Goal: Task Accomplishment & Management: Manage account settings

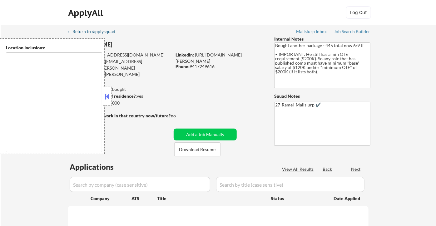
type textarea "remote"
select select ""pending""
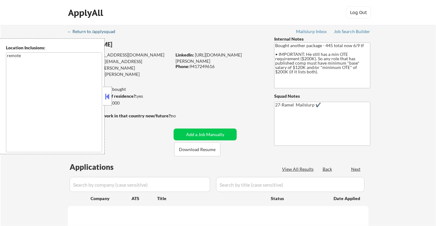
select select ""pending""
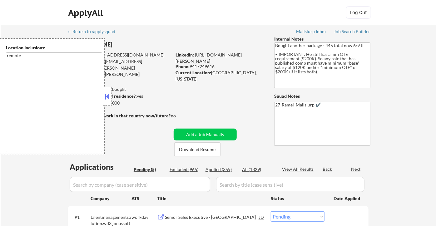
click at [108, 92] on button at bounding box center [107, 96] width 7 height 9
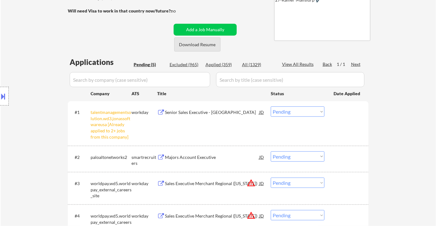
scroll to position [173, 0]
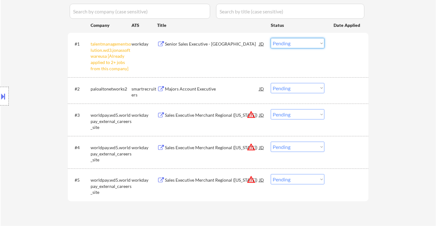
click at [289, 46] on select "Choose an option... Pending Applied Excluded (Questions) Excluded (Expired) Exc…" at bounding box center [298, 43] width 54 height 10
click at [271, 38] on select "Choose an option... Pending Applied Excluded (Questions) Excluded (Expired) Exc…" at bounding box center [298, 43] width 54 height 10
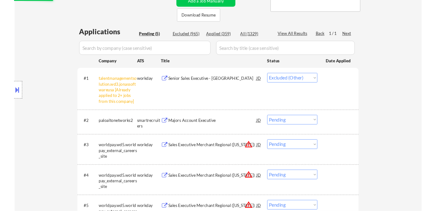
scroll to position [104, 0]
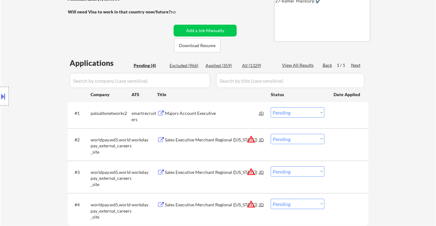
click at [191, 112] on div "Majors Account Executive" at bounding box center [212, 113] width 94 height 6
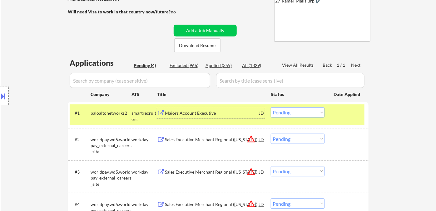
click at [304, 115] on select "Choose an option... Pending Applied Excluded (Questions) Excluded (Expired) Exc…" at bounding box center [298, 112] width 54 height 10
click at [271, 107] on select "Choose an option... Pending Applied Excluded (Questions) Excluded (Expired) Exc…" at bounding box center [298, 112] width 54 height 10
click at [207, 142] on div "Sales Executive Merchant Regional (Iowa)" at bounding box center [212, 140] width 94 height 6
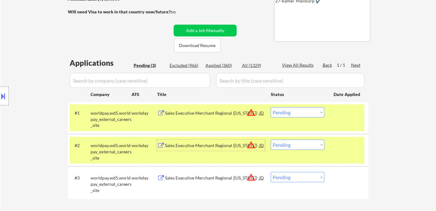
click at [293, 113] on select "Choose an option... Pending Applied Excluded (Questions) Excluded (Expired) Exc…" at bounding box center [298, 112] width 54 height 10
click at [271, 107] on select "Choose an option... Pending Applied Excluded (Questions) Excluded (Expired) Exc…" at bounding box center [298, 112] width 54 height 10
click at [212, 147] on div "Sales Executive Merchant Regional (Kentucky)" at bounding box center [212, 146] width 94 height 6
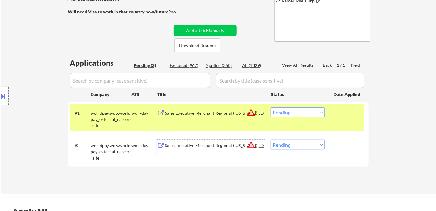
drag, startPoint x: 287, startPoint y: 112, endPoint x: 293, endPoint y: 115, distance: 6.8
click at [287, 112] on select "Choose an option... Pending Applied Excluded (Questions) Excluded (Expired) Exc…" at bounding box center [298, 112] width 54 height 10
click at [271, 107] on select "Choose an option... Pending Applied Excluded (Questions) Excluded (Expired) Exc…" at bounding box center [298, 112] width 54 height 10
click at [218, 147] on div "Sales Executive Merchant Regional (North Carolina)" at bounding box center [212, 146] width 94 height 6
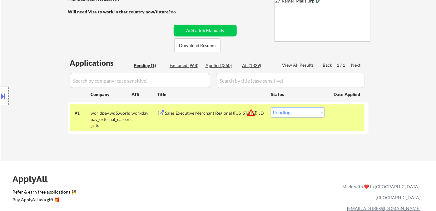
click at [294, 110] on select "Choose an option... Pending Applied Excluded (Questions) Excluded (Expired) Exc…" at bounding box center [298, 112] width 54 height 10
select select ""excluded__location_""
click at [271, 107] on select "Choose an option... Pending Applied Excluded (Questions) Excluded (Expired) Exc…" at bounding box center [298, 112] width 54 height 10
click at [236, 154] on div "← Return to /applysquad Mailslurp Inbox Job Search Builder Peter Cyran User Ema…" at bounding box center [217, 38] width 311 height 235
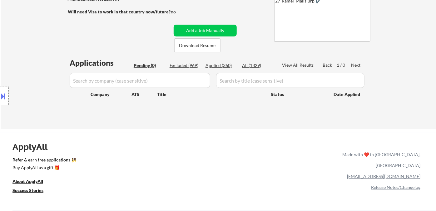
drag, startPoint x: 28, startPoint y: 69, endPoint x: 30, endPoint y: 65, distance: 5.0
click at [28, 69] on div "Location Inclusions: remote" at bounding box center [56, 96] width 112 height 116
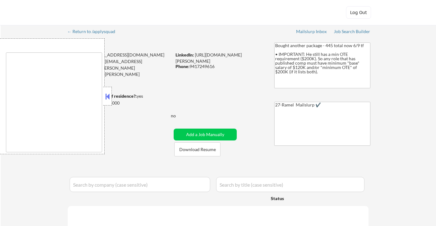
type textarea "remote"
select select ""pending""
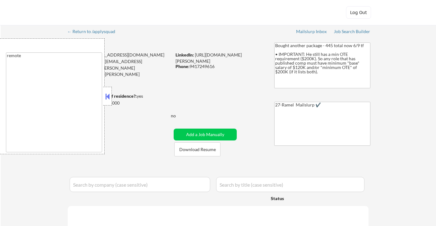
select select ""pending""
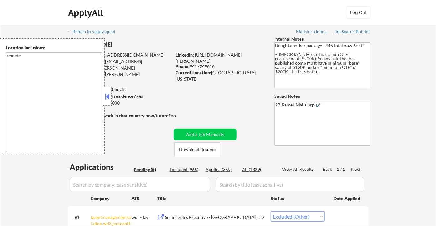
select select ""pending""
click at [224, 169] on div "Applied (359)" at bounding box center [220, 169] width 31 height 6
click at [108, 100] on button at bounding box center [107, 96] width 7 height 9
select select ""applied""
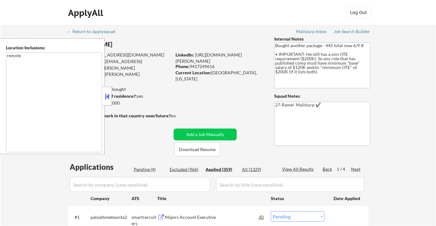
select select ""applied""
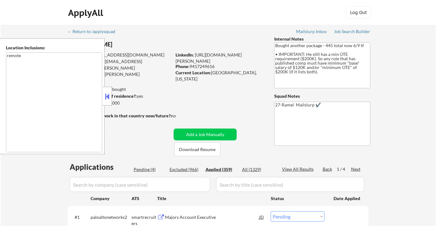
select select ""applied""
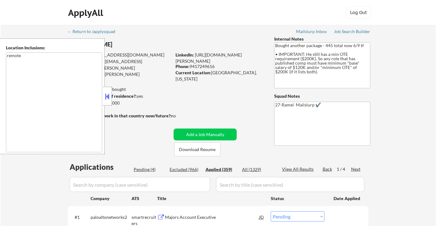
select select ""applied""
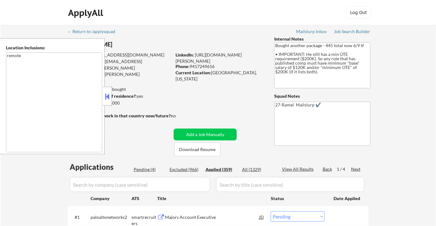
select select ""applied""
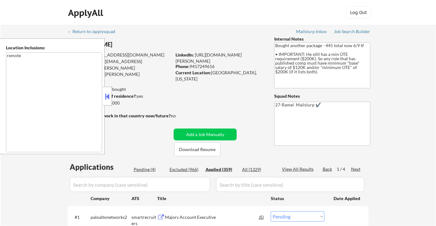
select select ""applied""
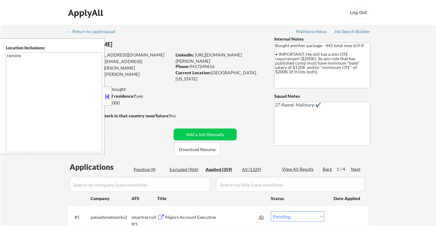
select select ""applied""
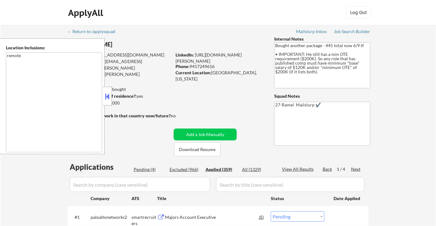
select select ""applied""
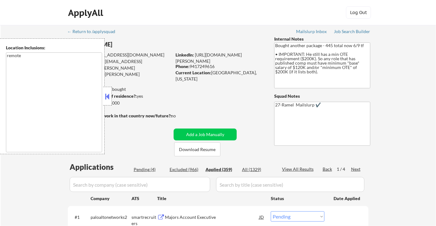
select select ""applied""
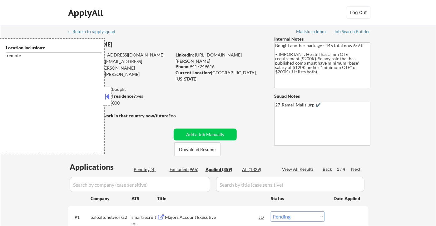
select select ""applied""
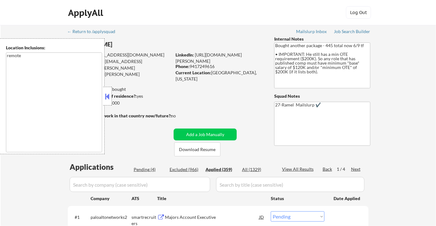
select select ""applied""
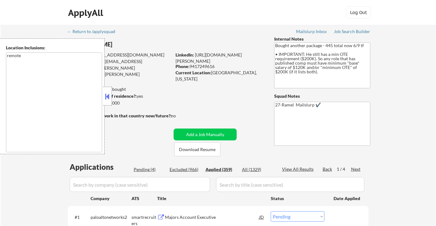
select select ""applied""
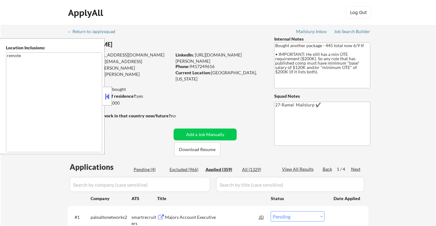
select select ""applied""
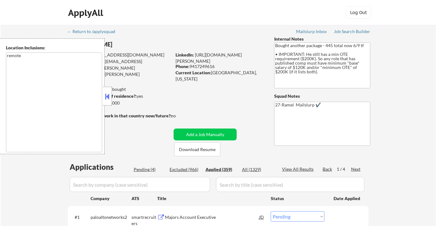
select select ""applied""
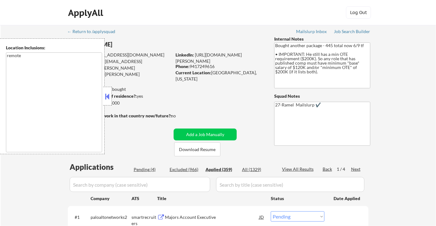
select select ""applied""
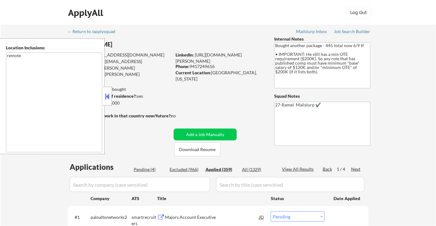
select select ""applied""
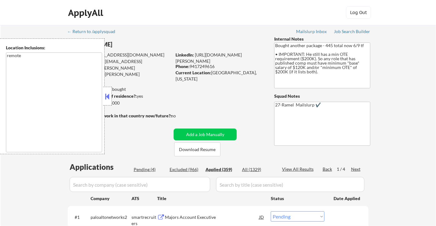
select select ""applied""
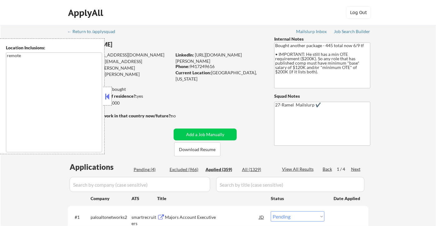
select select ""applied""
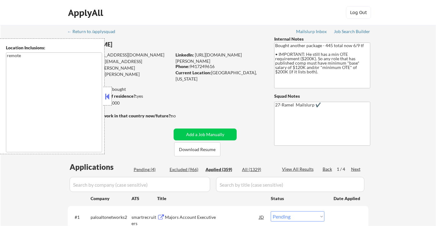
select select ""applied""
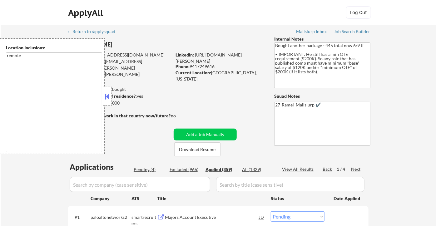
select select ""applied""
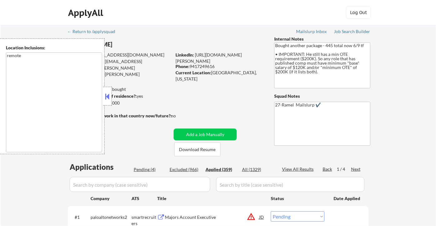
select select ""applied""
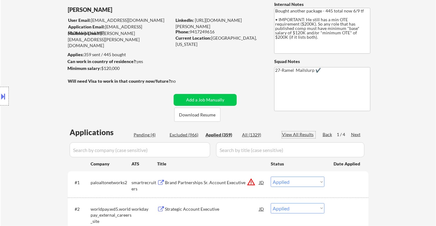
click at [300, 134] on div "View All Results" at bounding box center [298, 134] width 33 height 6
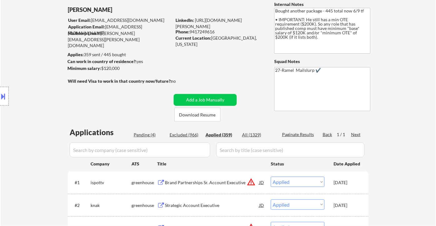
select select ""applied""
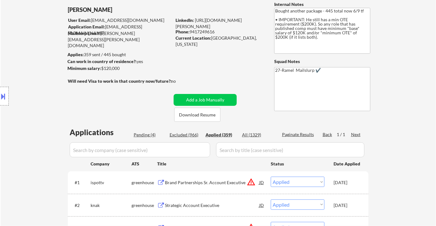
select select ""applied""
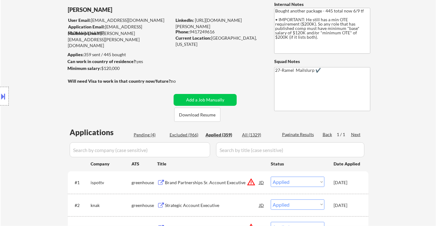
select select ""applied""
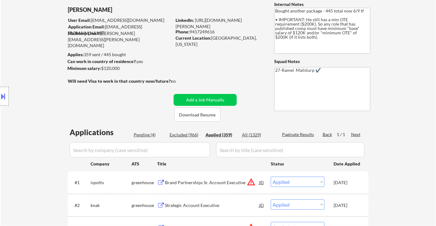
select select ""applied""
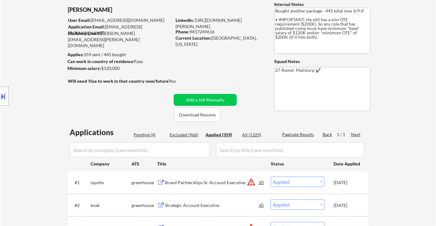
select select ""applied""
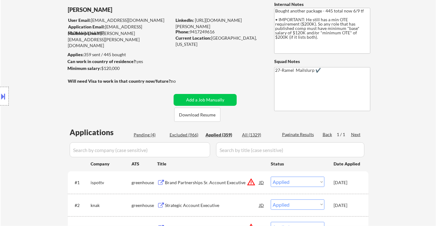
select select ""applied""
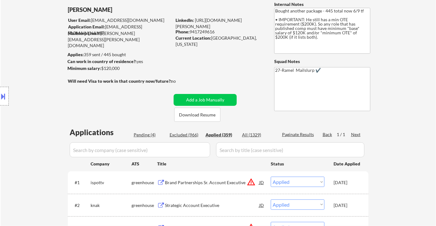
select select ""applied""
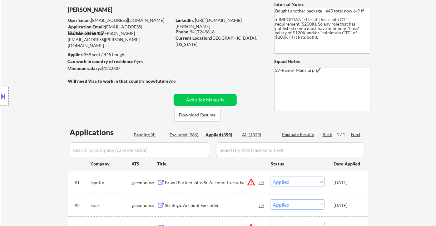
select select ""applied""
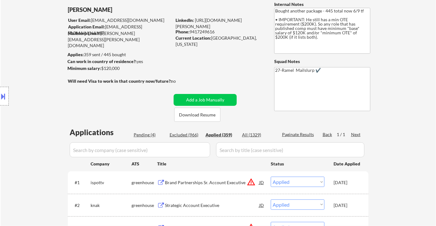
select select ""applied""
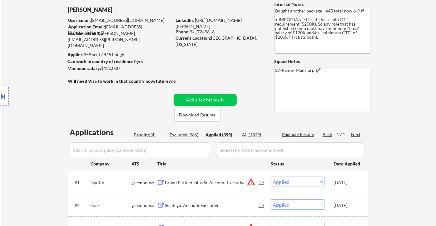
select select ""applied""
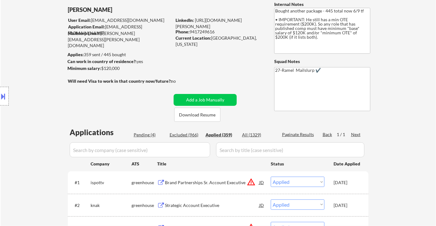
select select ""applied""
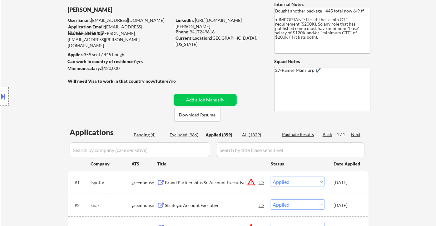
select select ""applied""
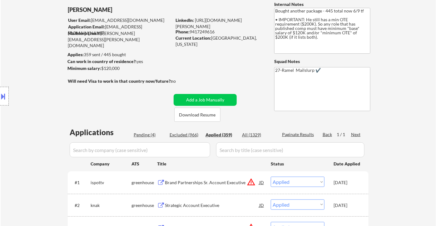
select select ""applied""
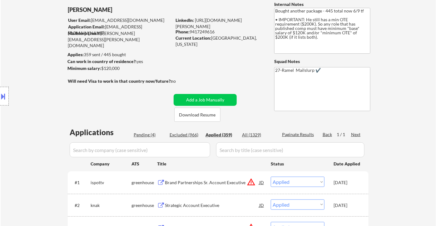
select select ""applied""
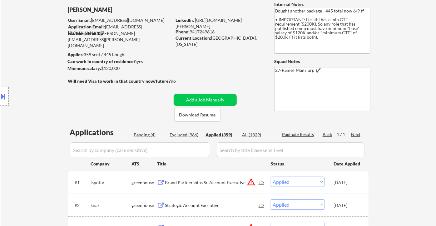
select select ""applied""
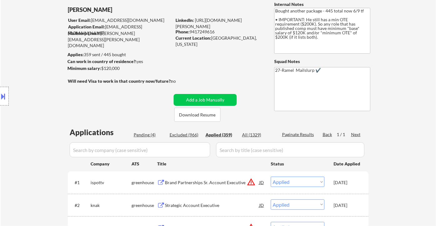
select select ""applied""
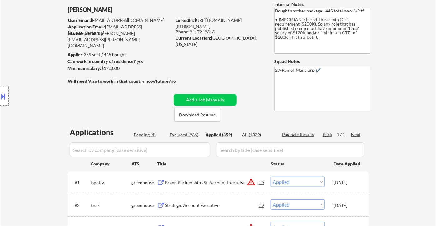
select select ""applied""
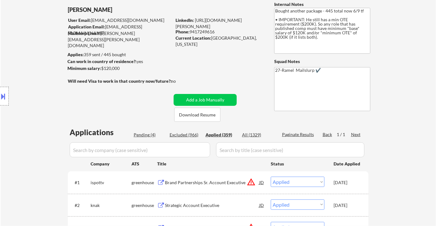
select select ""applied""
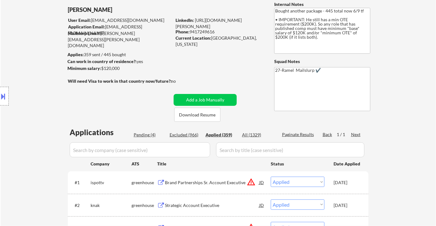
select select ""applied""
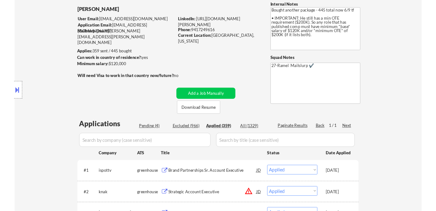
scroll to position [104, 0]
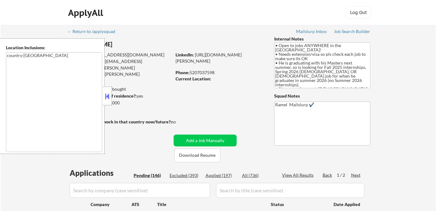
select select ""pending""
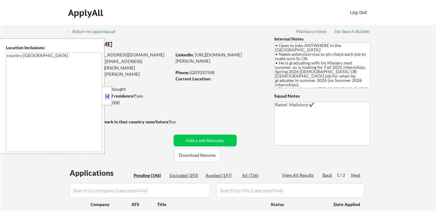
select select ""pending""
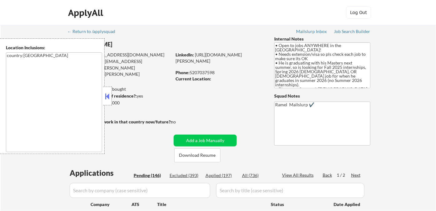
select select ""pending""
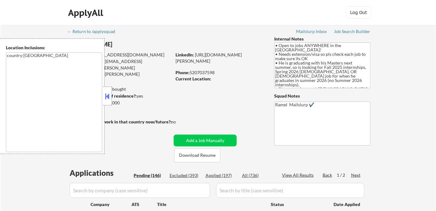
select select ""pending""
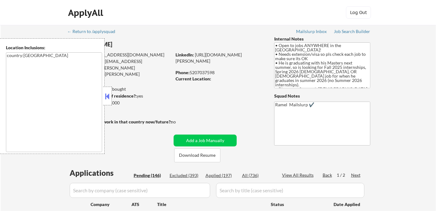
select select ""pending""
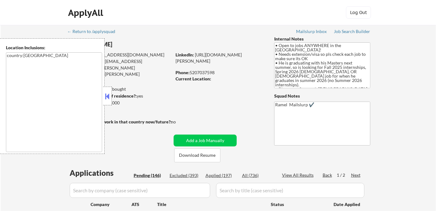
select select ""pending""
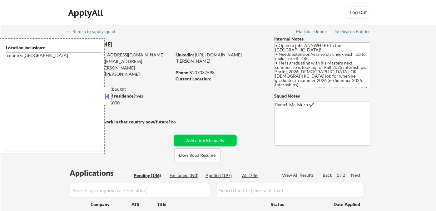
select select ""pending""
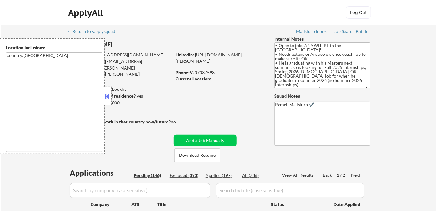
select select ""pending""
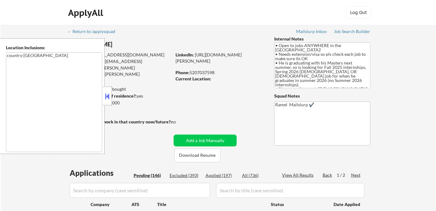
select select ""pending""
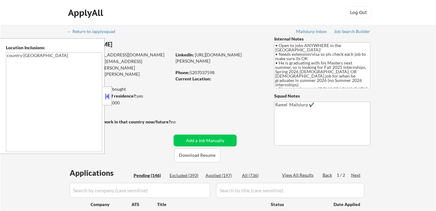
select select ""pending""
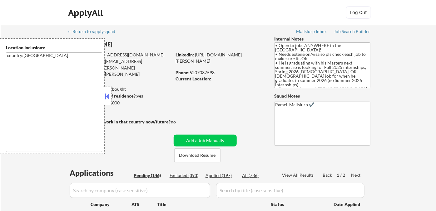
select select ""pending""
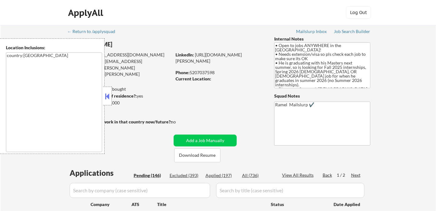
select select ""pending""
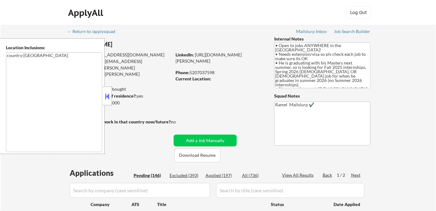
select select ""pending""
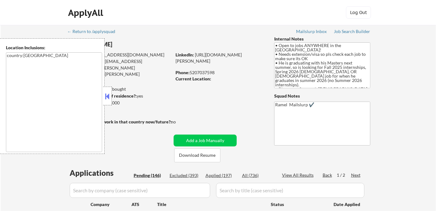
select select ""pending""
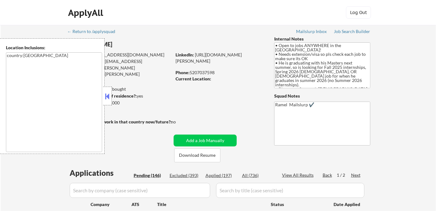
select select ""pending""
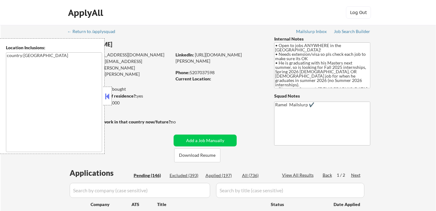
select select ""pending""
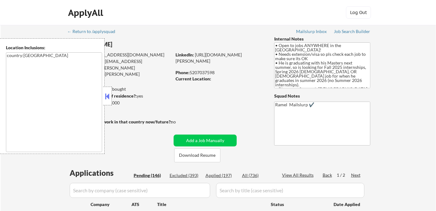
select select ""pending""
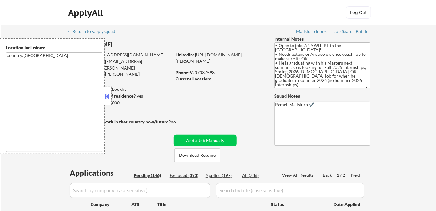
select select ""pending""
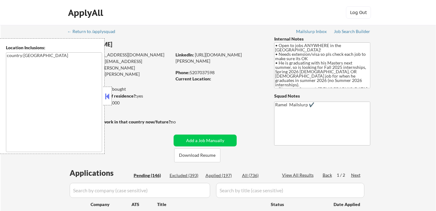
select select ""pending""
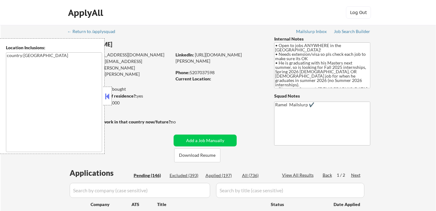
select select ""pending""
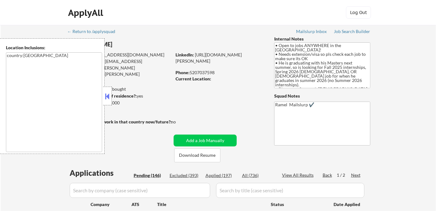
click at [109, 97] on button at bounding box center [107, 96] width 7 height 9
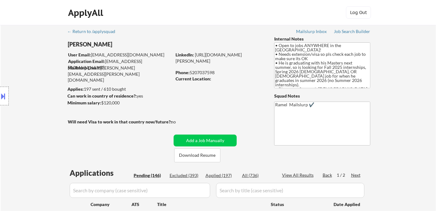
click at [19, 55] on div "Location Inclusions: country:[GEOGRAPHIC_DATA]" at bounding box center [56, 96] width 112 height 116
click at [29, 58] on div "Location Inclusions: country:[GEOGRAPHIC_DATA]" at bounding box center [56, 96] width 112 height 116
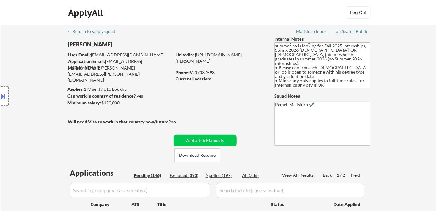
click at [8, 97] on div at bounding box center [4, 96] width 9 height 19
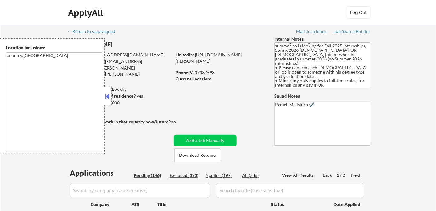
click at [106, 95] on button at bounding box center [107, 96] width 7 height 9
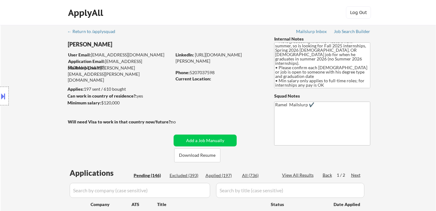
drag, startPoint x: 15, startPoint y: 92, endPoint x: 21, endPoint y: 92, distance: 5.3
click at [15, 92] on div "Location Inclusions: country:US" at bounding box center [56, 96] width 112 height 116
click at [202, 73] on div "Phone: 5207037598" at bounding box center [219, 73] width 88 height 6
copy div "5207037598"
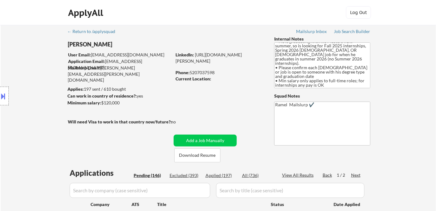
click at [225, 81] on div "Current Location:" at bounding box center [219, 79] width 88 height 6
click at [36, 71] on div "Location Inclusions: country:US" at bounding box center [56, 96] width 112 height 116
click at [30, 68] on div "Location Inclusions: country:US" at bounding box center [56, 96] width 112 height 116
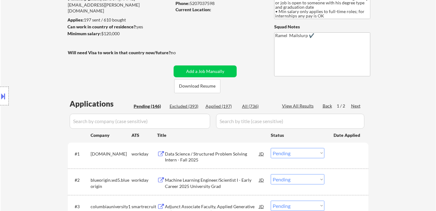
scroll to position [139, 0]
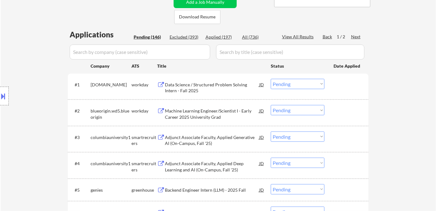
click at [221, 86] on div "Data Science / Structured Problem Solving Intern - Fall 2025" at bounding box center [212, 88] width 94 height 12
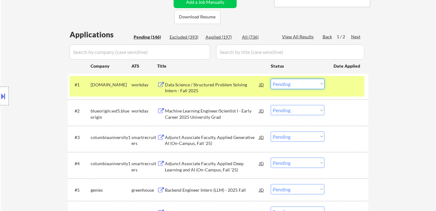
click at [286, 84] on select "Choose an option... Pending Applied Excluded (Questions) Excluded (Expired) Exc…" at bounding box center [298, 84] width 54 height 10
click at [271, 79] on select "Choose an option... Pending Applied Excluded (Questions) Excluded (Expired) Exc…" at bounding box center [298, 84] width 54 height 10
click at [211, 115] on div "Machine Learning Engineer/Scientist I - Early Career 2025 University Grad" at bounding box center [212, 114] width 94 height 12
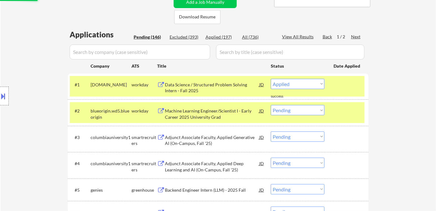
select select ""pending""
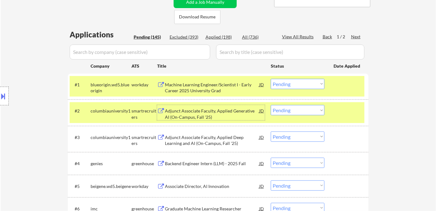
click at [191, 117] on div "Adjunct Associate Faculty, Applied Generative AI (On-Campus, Fall '25)" at bounding box center [212, 114] width 94 height 12
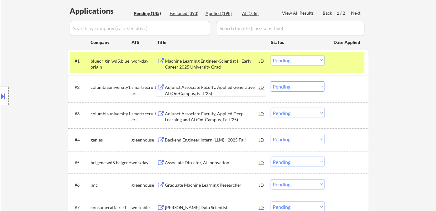
scroll to position [173, 0]
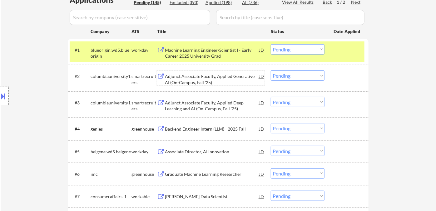
click at [206, 111] on div "Adjunct Associate Faculty, Applied Deep Learning and AI (On-Campus, Fall '25)" at bounding box center [212, 106] width 94 height 12
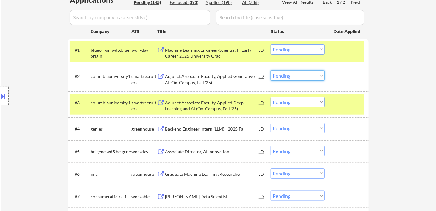
click at [301, 76] on select "Choose an option... Pending Applied Excluded (Questions) Excluded (Expired) Exc…" at bounding box center [298, 76] width 54 height 10
click at [271, 71] on select "Choose an option... Pending Applied Excluded (Questions) Excluded (Expired) Exc…" at bounding box center [298, 76] width 54 height 10
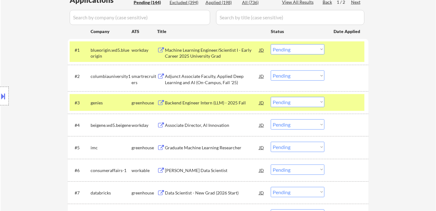
click at [296, 76] on select "Choose an option... Pending Applied Excluded (Questions) Excluded (Expired) Exc…" at bounding box center [298, 76] width 54 height 10
click at [271, 71] on select "Choose an option... Pending Applied Excluded (Questions) Excluded (Expired) Exc…" at bounding box center [298, 76] width 54 height 10
click at [215, 107] on div "Backend Engineer Intern (LLM) - 2025 Fall" at bounding box center [212, 102] width 94 height 11
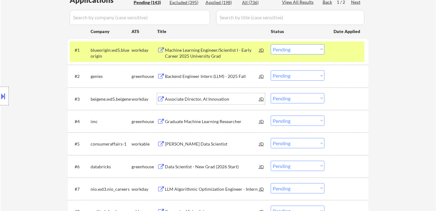
click at [285, 78] on select "Choose an option... Pending Applied Excluded (Questions) Excluded (Expired) Exc…" at bounding box center [298, 76] width 54 height 10
click at [271, 71] on select "Choose an option... Pending Applied Excluded (Questions) Excluded (Expired) Exc…" at bounding box center [298, 76] width 54 height 10
select select ""pending""
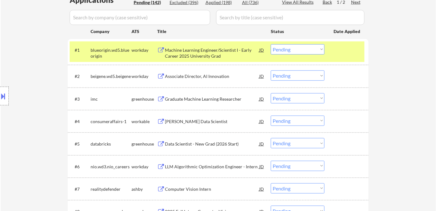
click at [209, 100] on div "Graduate Machine Learning Researcher" at bounding box center [212, 99] width 94 height 6
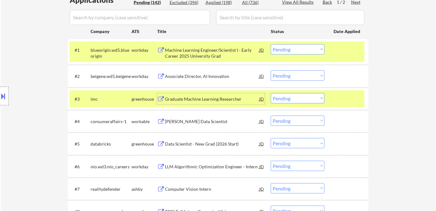
click at [199, 122] on div "AI Native, Jr. Data Scientist" at bounding box center [212, 122] width 94 height 6
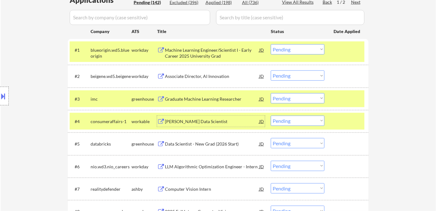
click at [296, 115] on div "#4 consumeraffairs-1 workable AI Native, Jr. Data Scientist JD Choose an option…" at bounding box center [217, 121] width 295 height 17
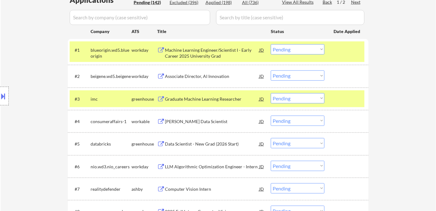
click at [298, 119] on select "Choose an option... Pending Applied Excluded (Questions) Excluded (Expired) Exc…" at bounding box center [298, 121] width 54 height 10
click at [271, 116] on select "Choose an option... Pending Applied Excluded (Questions) Excluded (Expired) Exc…" at bounding box center [298, 121] width 54 height 10
select select ""pending""
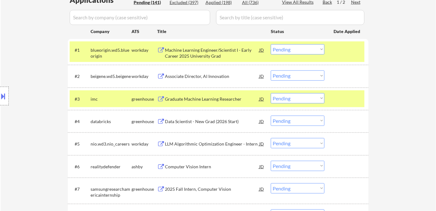
click at [37, 53] on div "Location Inclusions: country:[GEOGRAPHIC_DATA]" at bounding box center [56, 96] width 112 height 116
click at [215, 122] on div "Data Scientist - New Grad (2026 Start)" at bounding box center [212, 122] width 94 height 6
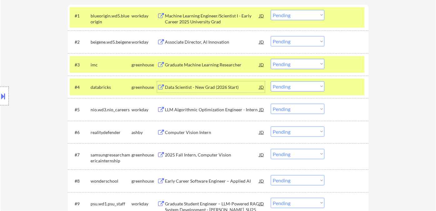
scroll to position [208, 0]
click at [195, 111] on div "LLM Algorithmic Optimization Engineer - Intern" at bounding box center [212, 109] width 94 height 6
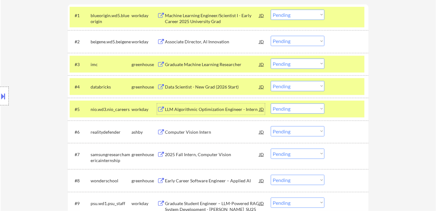
click at [282, 111] on select "Choose an option... Pending Applied Excluded (Questions) Excluded (Expired) Exc…" at bounding box center [298, 109] width 54 height 10
click at [271, 104] on select "Choose an option... Pending Applied Excluded (Questions) Excluded (Expired) Exc…" at bounding box center [298, 109] width 54 height 10
select select ""pending""
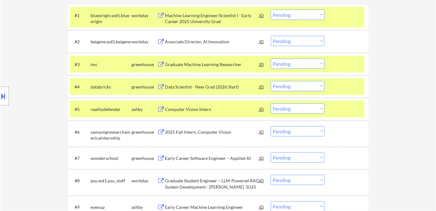
click at [200, 66] on div "Graduate Machine Learning Researcher" at bounding box center [212, 64] width 94 height 6
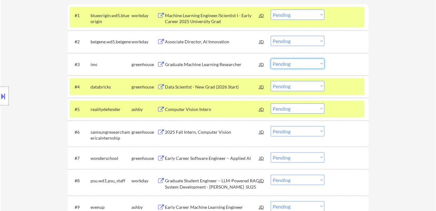
drag, startPoint x: 292, startPoint y: 62, endPoint x: 294, endPoint y: 67, distance: 4.6
click at [292, 62] on select "Choose an option... Pending Applied Excluded (Questions) Excluded (Expired) Exc…" at bounding box center [298, 64] width 54 height 10
click at [271, 59] on select "Choose an option... Pending Applied Excluded (Questions) Excluded (Expired) Exc…" at bounding box center [298, 64] width 54 height 10
click at [201, 111] on div "Computer Vision Intern" at bounding box center [212, 109] width 94 height 6
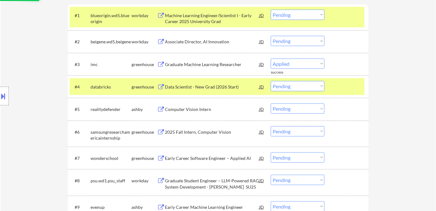
select select ""pending""
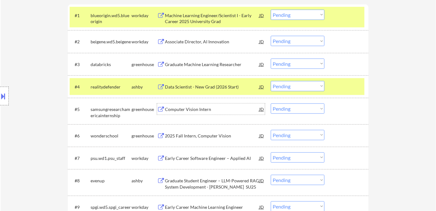
click at [286, 109] on select "Choose an option... Pending Applied Excluded (Questions) Excluded (Expired) Exc…" at bounding box center [298, 109] width 54 height 10
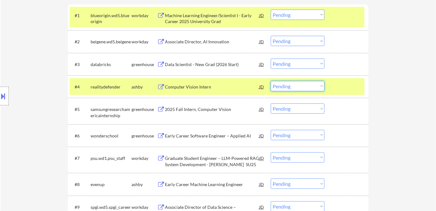
click at [295, 85] on select "Choose an option... Pending Applied Excluded (Questions) Excluded (Expired) Exc…" at bounding box center [298, 86] width 54 height 10
click at [271, 81] on select "Choose an option... Pending Applied Excluded (Questions) Excluded (Expired) Exc…" at bounding box center [298, 86] width 54 height 10
click at [204, 111] on div "2025 Fall Intern, Computer Vision" at bounding box center [212, 109] width 94 height 6
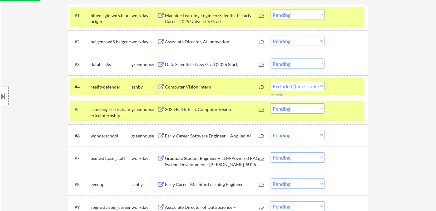
select select ""pending""
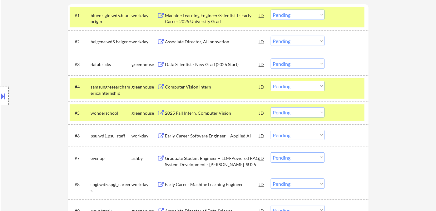
select select ""pending""
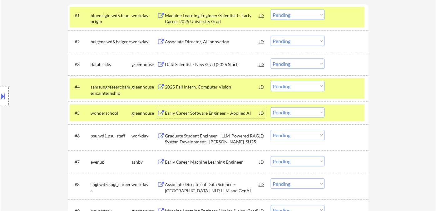
click at [295, 85] on select "Choose an option... Pending Applied Excluded (Questions) Excluded (Expired) Exc…" at bounding box center [298, 86] width 54 height 10
click at [271, 81] on select "Choose an option... Pending Applied Excluded (Questions) Excluded (Expired) Exc…" at bounding box center [298, 86] width 54 height 10
click at [215, 115] on div "Early Career Software Engineer – Applied AI" at bounding box center [212, 113] width 94 height 6
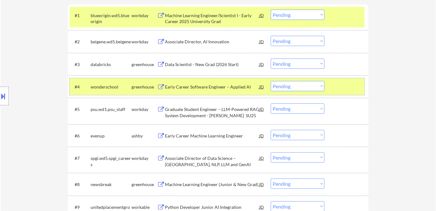
click at [311, 78] on div "#4 wonderschool greenhouse Early Career Software Engineer – Applied AI JD Choos…" at bounding box center [217, 86] width 295 height 17
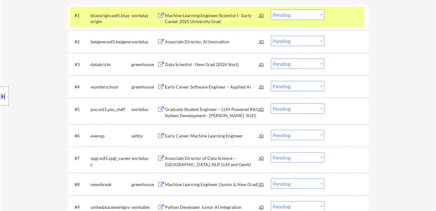
click at [307, 84] on select "Choose an option... Pending Applied Excluded (Questions) Excluded (Expired) Exc…" at bounding box center [298, 86] width 54 height 10
click at [271, 81] on select "Choose an option... Pending Applied Excluded (Questions) Excluded (Expired) Exc…" at bounding box center [298, 86] width 54 height 10
click at [214, 135] on div "Early Career Machine Learning Engineer" at bounding box center [212, 136] width 94 height 6
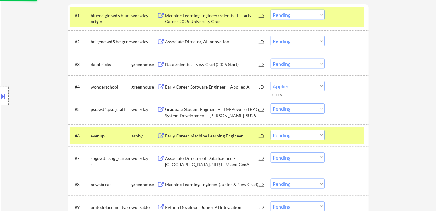
select select ""pending""
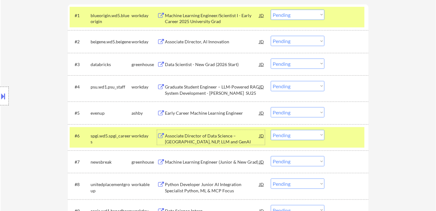
click at [292, 111] on select "Choose an option... Pending Applied Excluded (Questions) Excluded (Expired) Exc…" at bounding box center [298, 112] width 54 height 10
click at [271, 107] on select "Choose an option... Pending Applied Excluded (Questions) Excluded (Expired) Exc…" at bounding box center [298, 112] width 54 height 10
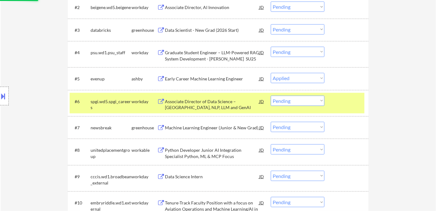
scroll to position [242, 0]
select select ""pending""
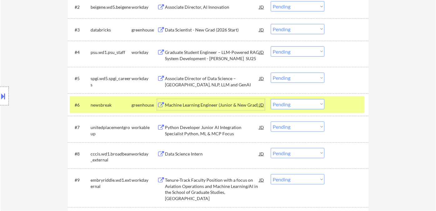
click at [193, 107] on div "Machine Learning Engineer (Junior & New Grad)" at bounding box center [212, 105] width 94 height 6
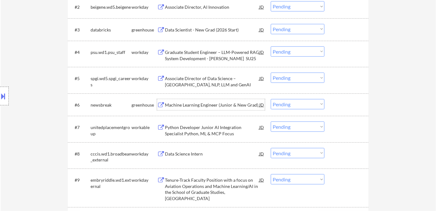
click at [292, 104] on select "Choose an option... Pending Applied Excluded (Questions) Excluded (Expired) Exc…" at bounding box center [298, 104] width 54 height 10
click at [271, 99] on select "Choose an option... Pending Applied Excluded (Questions) Excluded (Expired) Exc…" at bounding box center [298, 104] width 54 height 10
click at [200, 134] on div "Python Developer Junior AI Integration Specialist Python, ML & MCP Focus" at bounding box center [212, 131] width 94 height 12
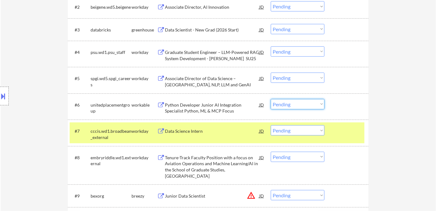
click at [302, 108] on select "Choose an option... Pending Applied Excluded (Questions) Excluded (Expired) Exc…" at bounding box center [298, 104] width 54 height 10
click at [271, 99] on select "Choose an option... Pending Applied Excluded (Questions) Excluded (Expired) Exc…" at bounding box center [298, 104] width 54 height 10
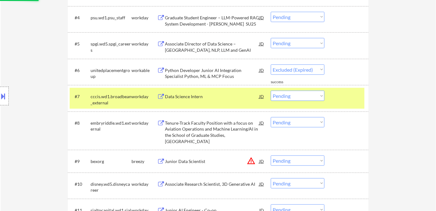
select select ""pending""
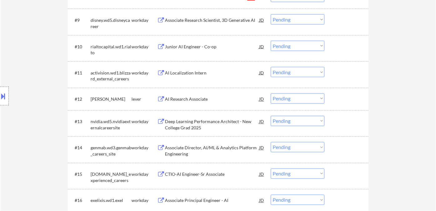
scroll to position [416, 0]
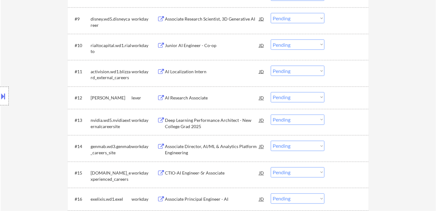
click at [190, 99] on div "AI Research Associate" at bounding box center [212, 98] width 94 height 6
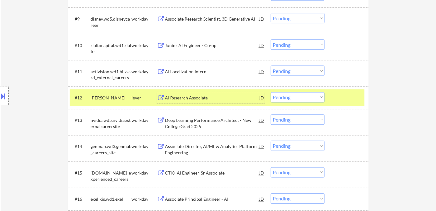
click at [298, 98] on select "Choose an option... Pending Applied Excluded (Questions) Excluded (Expired) Exc…" at bounding box center [298, 97] width 54 height 10
click at [271, 92] on select "Choose an option... Pending Applied Excluded (Questions) Excluded (Expired) Exc…" at bounding box center [298, 97] width 54 height 10
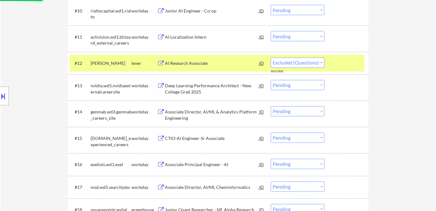
select select ""pending""
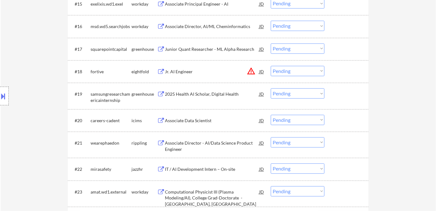
scroll to position [589, 0]
click at [213, 95] on div "2025 Health AI Scholar, Digital Health" at bounding box center [212, 94] width 94 height 6
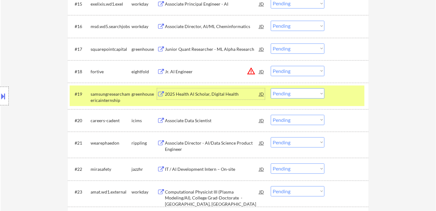
click at [307, 95] on select "Choose an option... Pending Applied Excluded (Questions) Excluded (Expired) Exc…" at bounding box center [298, 93] width 54 height 10
click at [271, 88] on select "Choose an option... Pending Applied Excluded (Questions) Excluded (Expired) Exc…" at bounding box center [298, 93] width 54 height 10
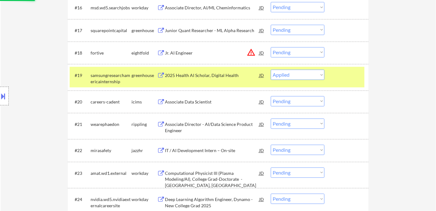
scroll to position [624, 0]
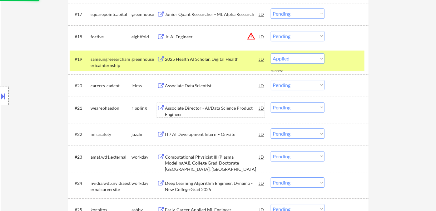
click at [199, 113] on div "Associate Director - AI/Data Science Product Engineer" at bounding box center [212, 111] width 94 height 12
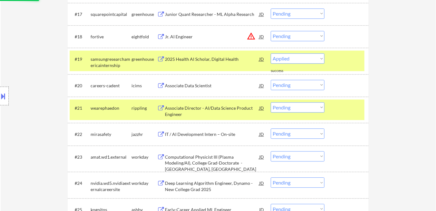
select select ""pending""
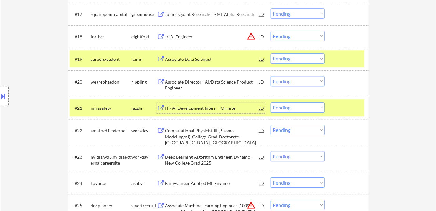
click at [193, 108] on div "IT / AI Development Intern – On-site" at bounding box center [212, 108] width 94 height 6
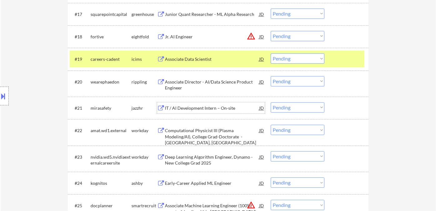
click at [292, 109] on select "Choose an option... Pending Applied Excluded (Questions) Excluded (Expired) Exc…" at bounding box center [298, 107] width 54 height 10
click at [271, 102] on select "Choose an option... Pending Applied Excluded (Questions) Excluded (Expired) Exc…" at bounding box center [298, 107] width 54 height 10
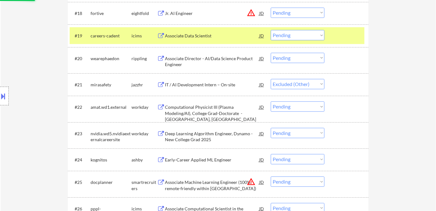
scroll to position [659, 0]
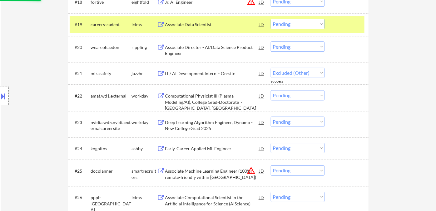
click at [197, 150] on div "Early-Career Applied ML Engineer" at bounding box center [212, 149] width 94 height 6
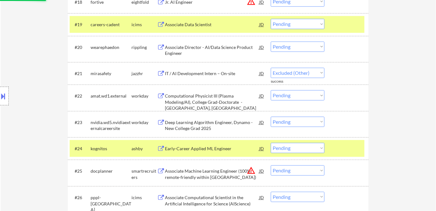
select select ""pending""
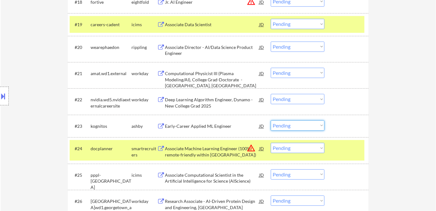
drag, startPoint x: 287, startPoint y: 128, endPoint x: 291, endPoint y: 129, distance: 4.2
click at [287, 128] on select "Choose an option... Pending Applied Excluded (Questions) Excluded (Expired) Exc…" at bounding box center [298, 125] width 54 height 10
click at [271, 120] on select "Choose an option... Pending Applied Excluded (Questions) Excluded (Expired) Exc…" at bounding box center [298, 125] width 54 height 10
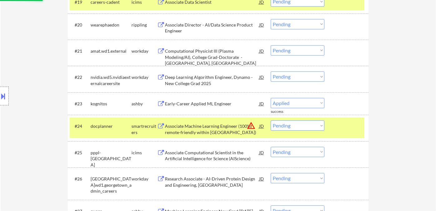
scroll to position [693, 0]
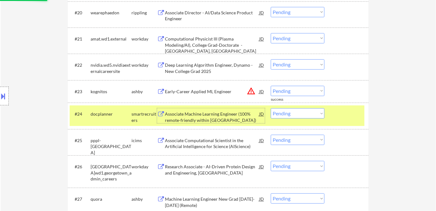
click at [211, 119] on div "Associate Machine Learning Engineer (100% remote-friendly within Spain)" at bounding box center [212, 117] width 94 height 12
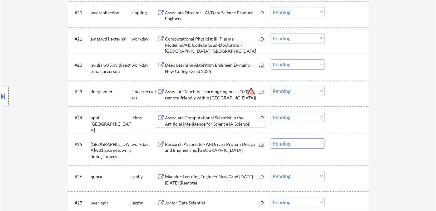
click at [296, 90] on select "Choose an option... Pending Applied Excluded (Questions) Excluded (Expired) Exc…" at bounding box center [298, 91] width 54 height 10
click at [271, 86] on select "Choose an option... Pending Applied Excluded (Questions) Excluded (Expired) Exc…" at bounding box center [298, 91] width 54 height 10
drag, startPoint x: 295, startPoint y: 90, endPoint x: 297, endPoint y: 95, distance: 5.3
click at [295, 90] on select "Choose an option... Pending Applied Excluded (Questions) Excluded (Expired) Exc…" at bounding box center [298, 91] width 54 height 10
select select ""excluded__location_""
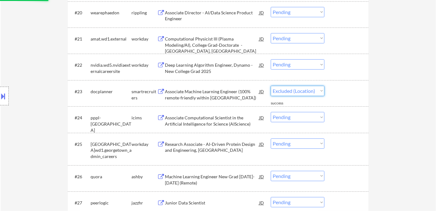
click at [271, 86] on select "Choose an option... Pending Applied Excluded (Questions) Excluded (Expired) Exc…" at bounding box center [298, 91] width 54 height 10
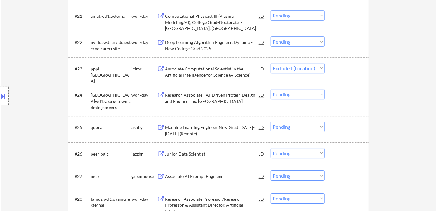
scroll to position [728, 0]
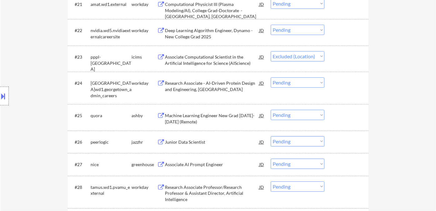
click at [199, 116] on div "Machine Learning Engineer New Grad 2024-2025 (Remote)" at bounding box center [212, 119] width 94 height 12
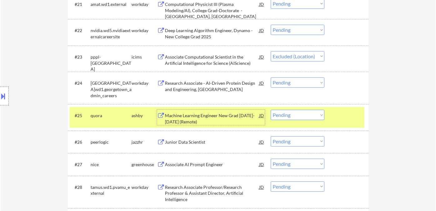
click at [286, 115] on select "Choose an option... Pending Applied Excluded (Questions) Excluded (Expired) Exc…" at bounding box center [298, 115] width 54 height 10
click at [271, 110] on select "Choose an option... Pending Applied Excluded (Questions) Excluded (Expired) Exc…" at bounding box center [298, 115] width 54 height 10
click at [197, 141] on div "Junior Data Scientist" at bounding box center [212, 142] width 94 height 6
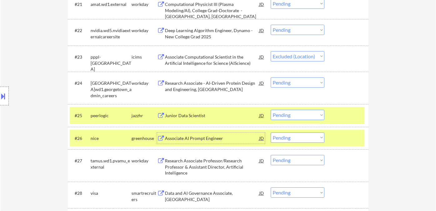
click at [309, 119] on select "Choose an option... Pending Applied Excluded (Questions) Excluded (Expired) Exc…" at bounding box center [298, 115] width 54 height 10
click at [271, 110] on select "Choose an option... Pending Applied Excluded (Questions) Excluded (Expired) Exc…" at bounding box center [298, 115] width 54 height 10
click at [202, 136] on div "Associate AI Prompt Engineer" at bounding box center [212, 138] width 94 height 6
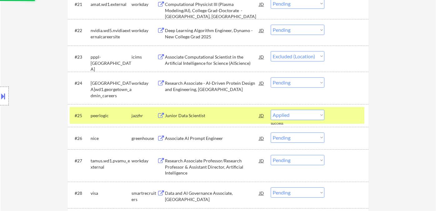
select select ""pending""
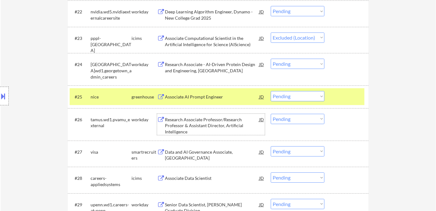
scroll to position [763, 0]
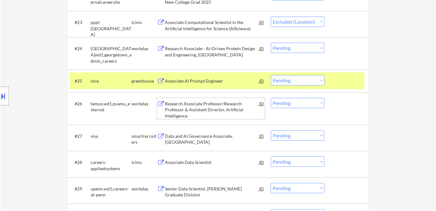
click at [206, 138] on div "Data and AI Governance Associate, New College Grad" at bounding box center [212, 139] width 94 height 12
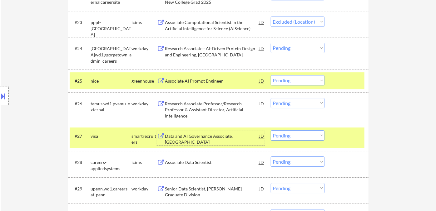
drag, startPoint x: 306, startPoint y: 135, endPoint x: 310, endPoint y: 137, distance: 3.7
click at [306, 135] on select "Choose an option... Pending Applied Excluded (Questions) Excluded (Expired) Exc…" at bounding box center [298, 135] width 54 height 10
click at [271, 130] on select "Choose an option... Pending Applied Excluded (Questions) Excluded (Expired) Exc…" at bounding box center [298, 135] width 54 height 10
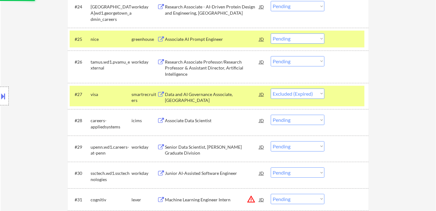
scroll to position [867, 0]
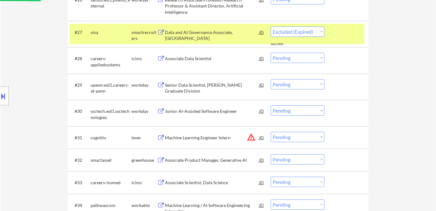
select select ""pending""
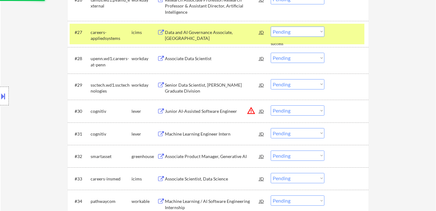
scroll to position [901, 0]
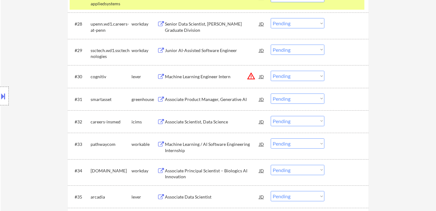
click at [203, 102] on div "Associate Product Manager, Generative AI" at bounding box center [212, 99] width 94 height 6
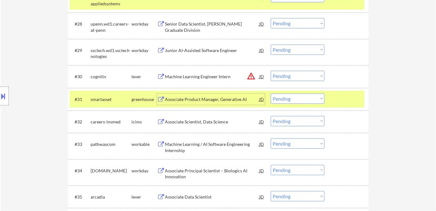
click at [301, 100] on select "Choose an option... Pending Applied Excluded (Questions) Excluded (Expired) Exc…" at bounding box center [298, 99] width 54 height 10
click at [271, 94] on select "Choose an option... Pending Applied Excluded (Questions) Excluded (Expired) Exc…" at bounding box center [298, 99] width 54 height 10
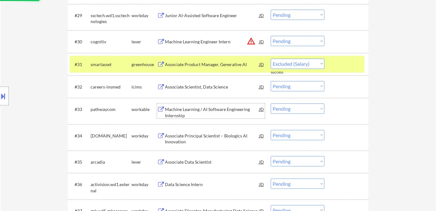
click at [208, 116] on div "Machine Learning / AI Software Engineering Internship" at bounding box center [212, 112] width 94 height 12
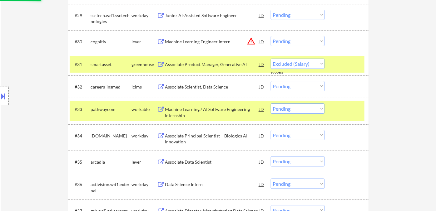
select select ""pending""
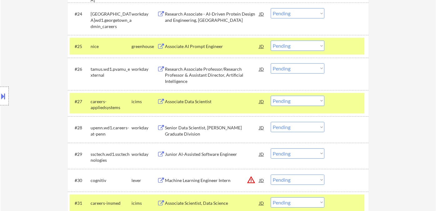
scroll to position [917, 0]
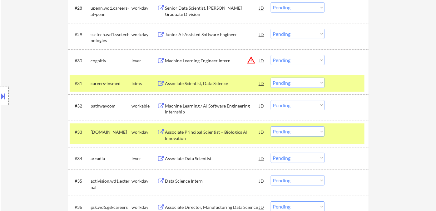
click at [305, 109] on select "Choose an option... Pending Applied Excluded (Questions) Excluded (Expired) Exc…" at bounding box center [298, 105] width 54 height 10
click at [271, 100] on select "Choose an option... Pending Applied Excluded (Questions) Excluded (Expired) Exc…" at bounding box center [298, 105] width 54 height 10
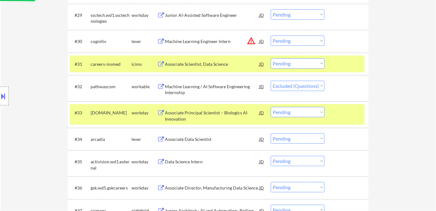
scroll to position [952, 0]
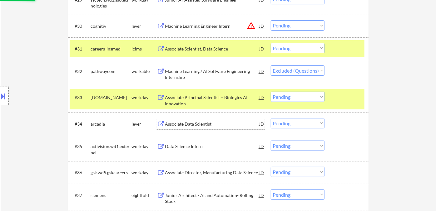
click at [190, 122] on div "Associate Data Scientist" at bounding box center [212, 124] width 94 height 6
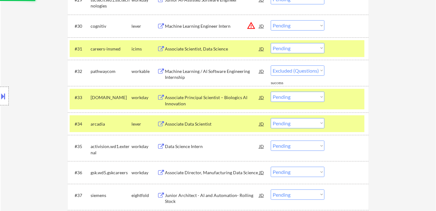
select select ""pending""
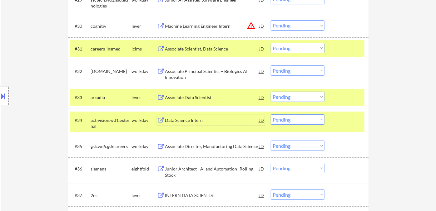
click at [285, 94] on select "Choose an option... Pending Applied Excluded (Questions) Excluded (Expired) Exc…" at bounding box center [298, 97] width 54 height 10
click at [271, 92] on select "Choose an option... Pending Applied Excluded (Questions) Excluded (Expired) Exc…" at bounding box center [298, 97] width 54 height 10
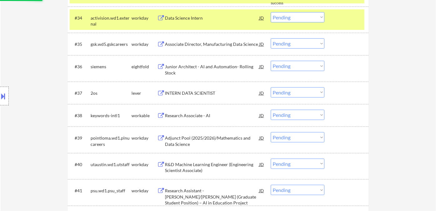
select select ""pending""
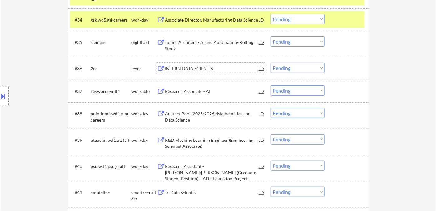
click at [190, 69] on div "INTERN DATA SCIENTIST" at bounding box center [212, 69] width 94 height 6
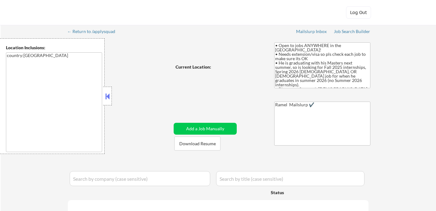
select select ""pending""
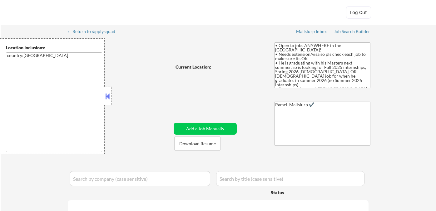
select select ""pending""
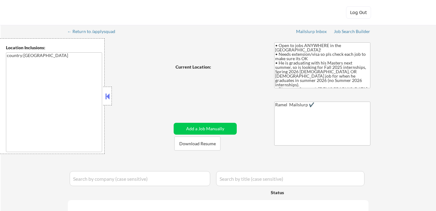
select select ""pending""
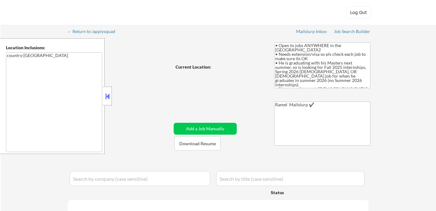
select select ""pending""
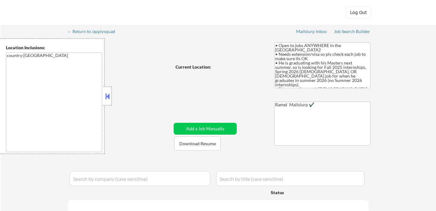
select select ""pending""
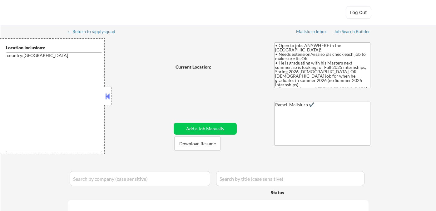
select select ""pending""
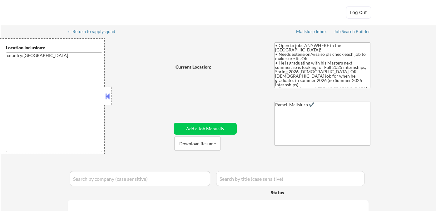
select select ""pending""
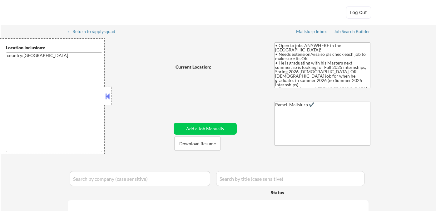
select select ""pending""
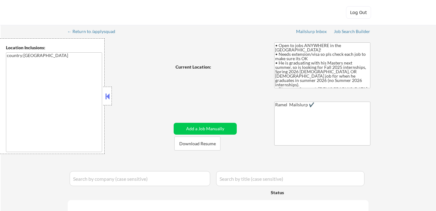
select select ""pending""
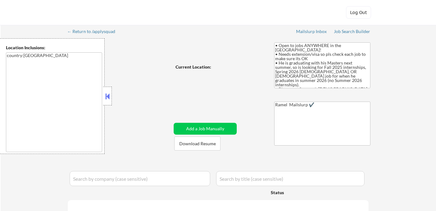
select select ""pending""
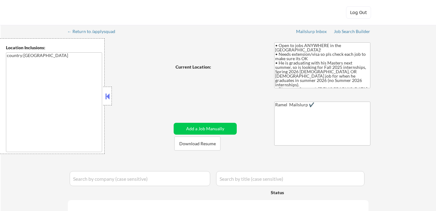
select select ""pending""
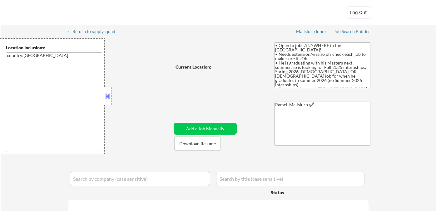
select select ""pending""
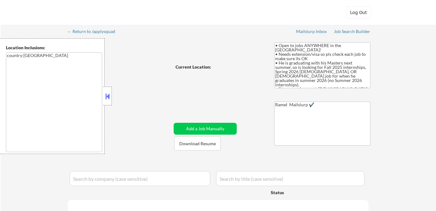
select select ""pending""
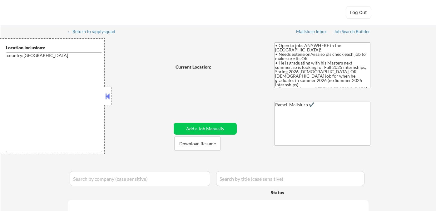
select select ""pending""
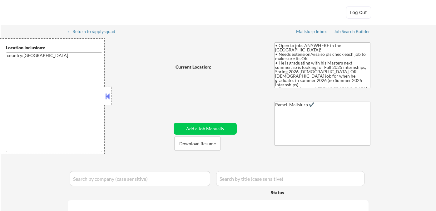
select select ""pending""
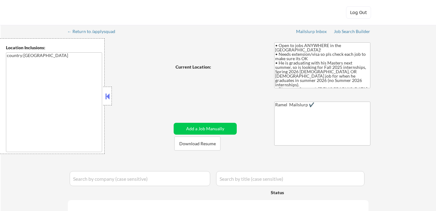
select select ""pending""
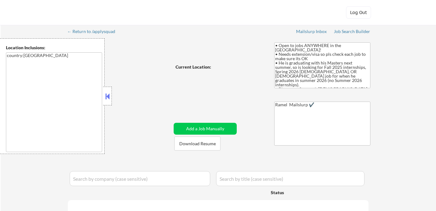
select select ""pending""
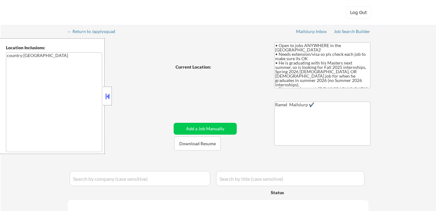
select select ""pending""
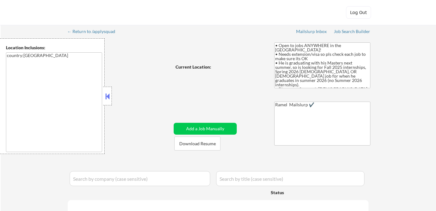
select select ""pending""
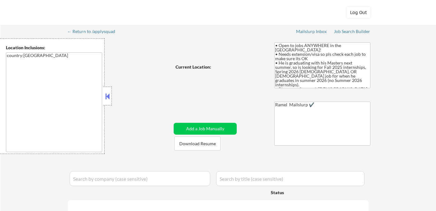
select select ""pending""
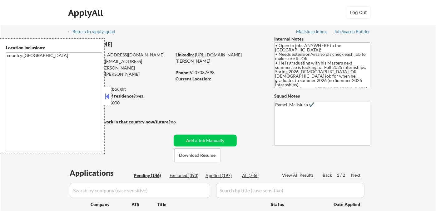
click at [108, 96] on button at bounding box center [107, 96] width 7 height 9
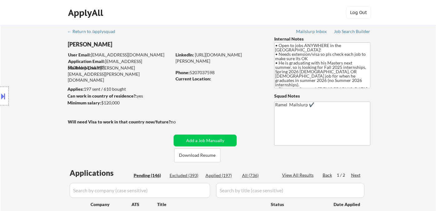
click at [208, 72] on div "Phone: [PHONE_NUMBER]" at bounding box center [219, 73] width 88 height 6
copy div "5207037598"
select select ""pending""
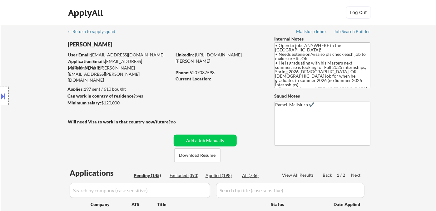
select select ""pending""
copy div "5207037598"
select select ""pending""
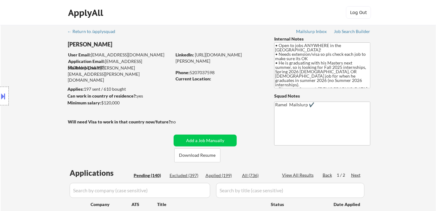
select select ""pending""
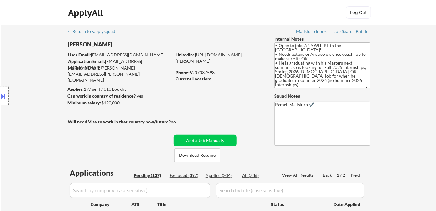
select select ""pending""
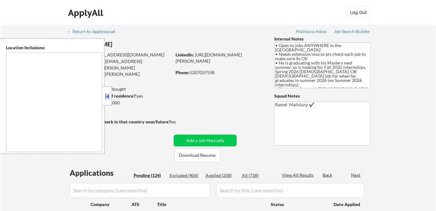
type textarea "country:[GEOGRAPHIC_DATA]"
select select ""pending""
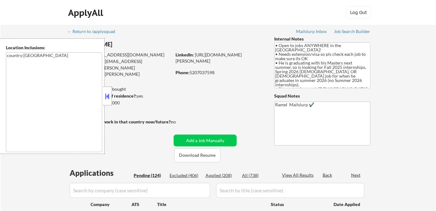
select select ""pending""
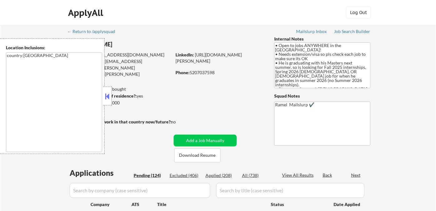
select select ""pending""
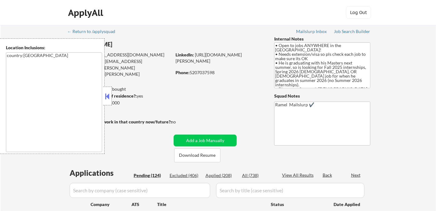
select select ""pending""
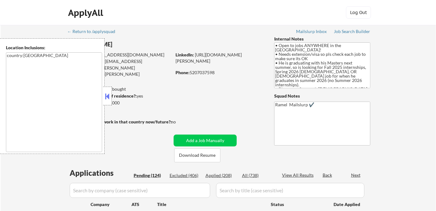
select select ""pending""
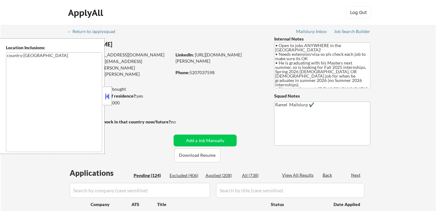
select select ""pending""
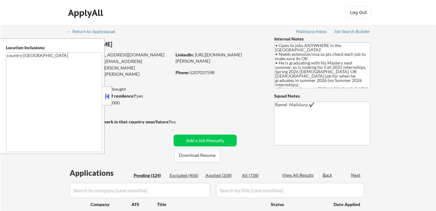
select select ""pending""
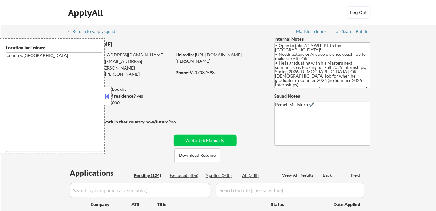
select select ""pending""
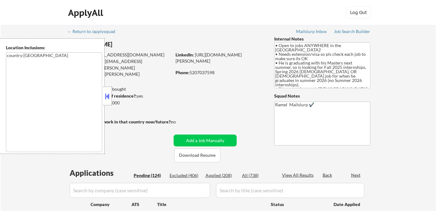
select select ""pending""
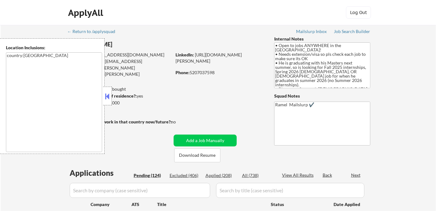
select select ""pending""
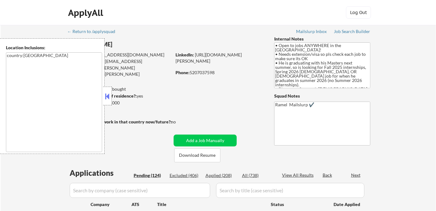
select select ""pending""
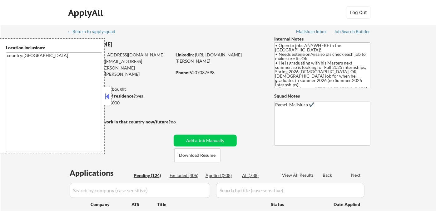
select select ""pending""
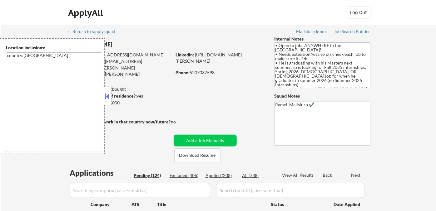
select select ""pending""
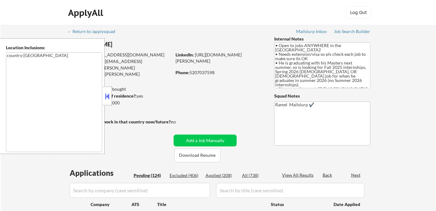
select select ""pending""
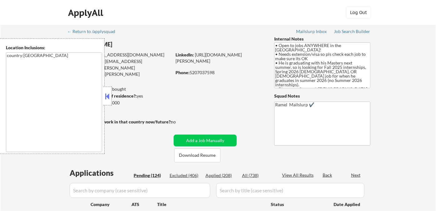
select select ""pending""
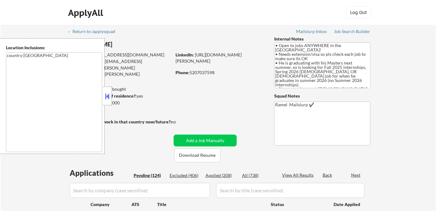
select select ""pending""
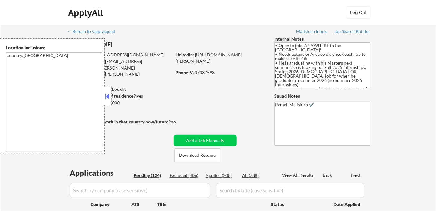
select select ""pending""
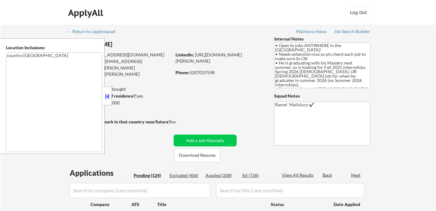
select select ""pending""
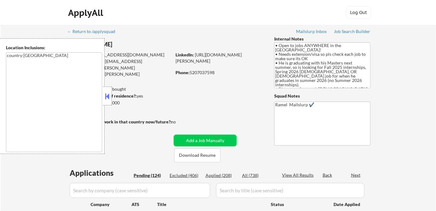
select select ""pending""
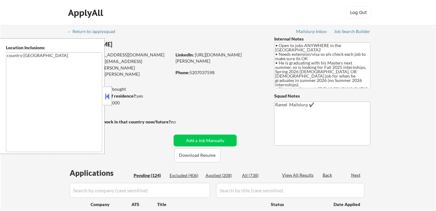
select select ""pending""
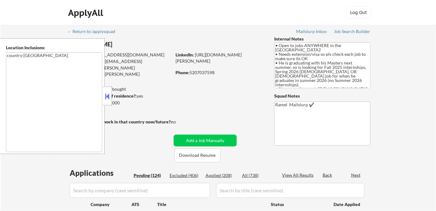
select select ""pending""
click at [107, 95] on button at bounding box center [107, 96] width 7 height 9
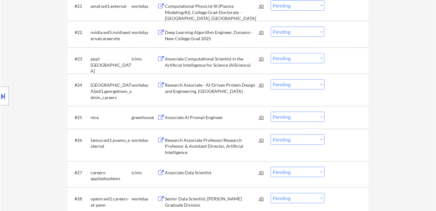
scroll to position [659, 0]
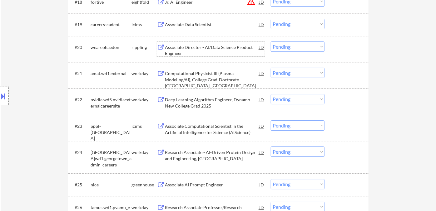
click at [224, 51] on div "Associate Director - AI/Data Science Product Engineer" at bounding box center [212, 50] width 94 height 12
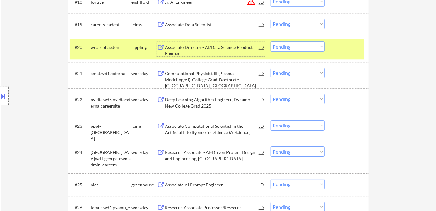
click at [284, 47] on select "Choose an option... Pending Applied Excluded (Questions) Excluded (Expired) Exc…" at bounding box center [298, 47] width 54 height 10
click at [271, 42] on select "Choose an option... Pending Applied Excluded (Questions) Excluded (Expired) Exc…" at bounding box center [298, 47] width 54 height 10
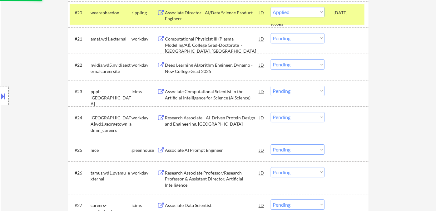
scroll to position [728, 0]
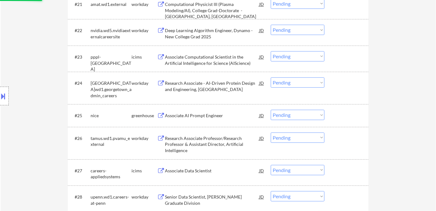
select select ""pending""
click at [209, 117] on div "Associate AI Prompt Engineer" at bounding box center [212, 116] width 94 height 6
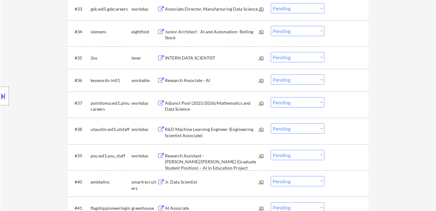
scroll to position [1040, 0]
click at [201, 60] on div "INTERN DATA SCIENTIST" at bounding box center [212, 58] width 94 height 6
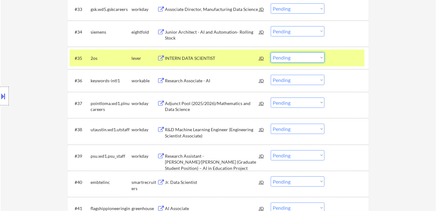
click at [300, 60] on select "Choose an option... Pending Applied Excluded (Questions) Excluded (Expired) Exc…" at bounding box center [298, 57] width 54 height 10
click at [271, 52] on select "Choose an option... Pending Applied Excluded (Questions) Excluded (Expired) Exc…" at bounding box center [298, 57] width 54 height 10
click at [202, 82] on div "Research Associate - AI" at bounding box center [212, 81] width 94 height 6
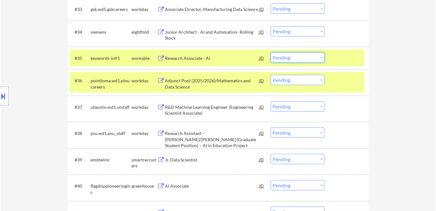
drag, startPoint x: 290, startPoint y: 57, endPoint x: 293, endPoint y: 61, distance: 4.9
click at [290, 57] on select "Choose an option... Pending Applied Excluded (Questions) Excluded (Expired) Exc…" at bounding box center [298, 57] width 54 height 10
click at [271, 52] on select "Choose an option... Pending Applied Excluded (Questions) Excluded (Expired) Exc…" at bounding box center [298, 57] width 54 height 10
select select ""pending""
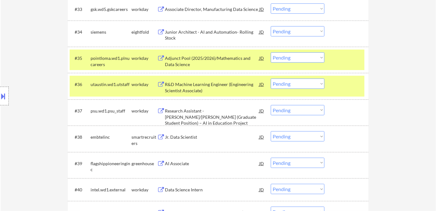
click at [46, 112] on div "Location Inclusions: country:[GEOGRAPHIC_DATA]" at bounding box center [56, 96] width 112 height 116
click at [194, 142] on div "Jr. Data Scientist" at bounding box center [212, 136] width 94 height 11
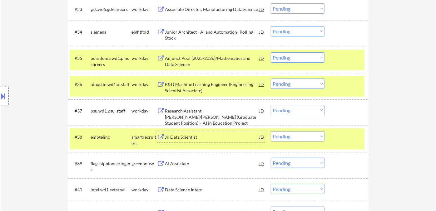
drag, startPoint x: 288, startPoint y: 138, endPoint x: 296, endPoint y: 145, distance: 10.8
click at [288, 138] on select "Choose an option... Pending Applied Excluded (Questions) Excluded (Expired) Exc…" at bounding box center [298, 136] width 54 height 10
click at [271, 131] on select "Choose an option... Pending Applied Excluded (Questions) Excluded (Expired) Exc…" at bounding box center [298, 136] width 54 height 10
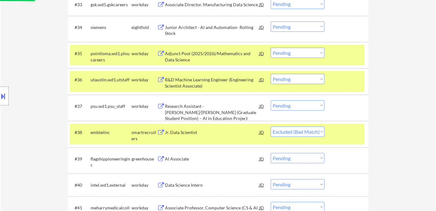
scroll to position [1075, 0]
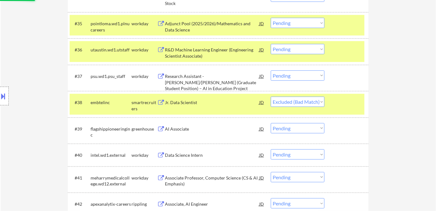
click at [182, 133] on div "AI Associate" at bounding box center [212, 128] width 94 height 11
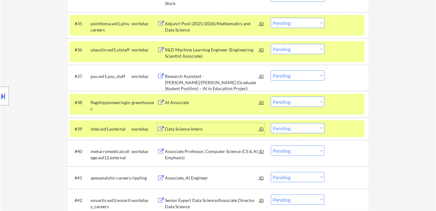
click at [298, 101] on select "Choose an option... Pending Applied Excluded (Questions) Excluded (Expired) Exc…" at bounding box center [298, 102] width 54 height 10
click at [271, 97] on select "Choose an option... Pending Applied Excluded (Questions) Excluded (Expired) Exc…" at bounding box center [298, 102] width 54 height 10
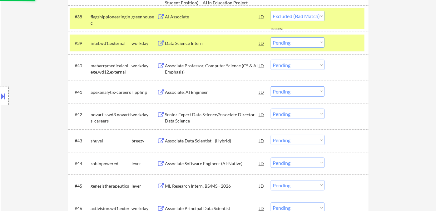
scroll to position [1179, 0]
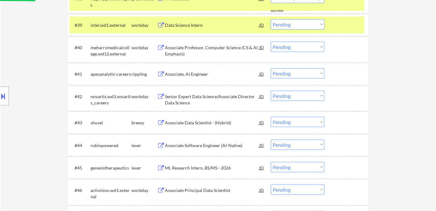
select select ""pending""
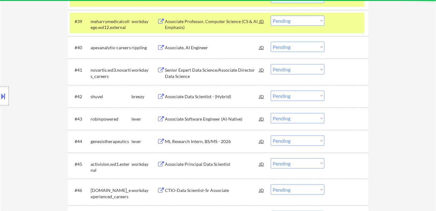
click at [191, 49] on div "Associate, AI Engineer" at bounding box center [212, 48] width 94 height 6
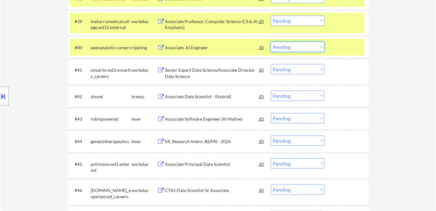
click at [296, 46] on select "Choose an option... Pending Applied Excluded (Questions) Excluded (Expired) Exc…" at bounding box center [298, 47] width 54 height 10
click at [271, 42] on select "Choose an option... Pending Applied Excluded (Questions) Excluded (Expired) Exc…" at bounding box center [298, 47] width 54 height 10
click at [220, 99] on div "Associate Data Scientist - (Hybrid)" at bounding box center [212, 96] width 94 height 11
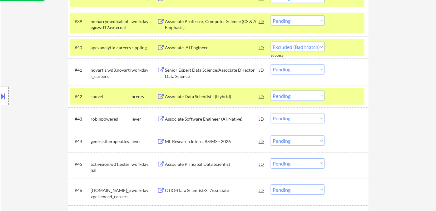
select select ""pending""
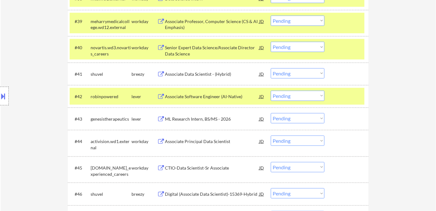
click at [44, 60] on div "Location Inclusions: country:[GEOGRAPHIC_DATA]" at bounding box center [56, 96] width 112 height 116
click at [295, 72] on select "Choose an option... Pending Applied Excluded (Questions) Excluded (Expired) Exc…" at bounding box center [298, 73] width 54 height 10
click at [271, 68] on select "Choose an option... Pending Applied Excluded (Questions) Excluded (Expired) Exc…" at bounding box center [298, 73] width 54 height 10
click at [191, 101] on div "Associate Software Engineer (AI-Native)" at bounding box center [212, 96] width 94 height 11
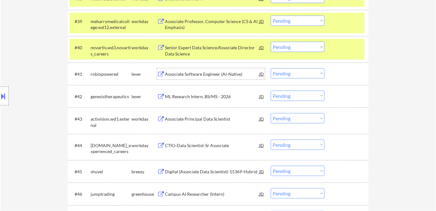
click at [184, 75] on div "Associate Software Engineer (AI-Native)" at bounding box center [212, 74] width 94 height 6
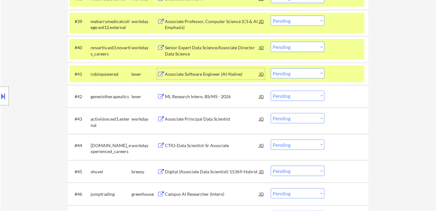
click at [314, 74] on select "Choose an option... Pending Applied Excluded (Questions) Excluded (Expired) Exc…" at bounding box center [298, 73] width 54 height 10
click at [271, 68] on select "Choose an option... Pending Applied Excluded (Questions) Excluded (Expired) Exc…" at bounding box center [298, 73] width 54 height 10
click at [207, 96] on div "ML Research Intern, BS/MS - 2026" at bounding box center [212, 97] width 94 height 6
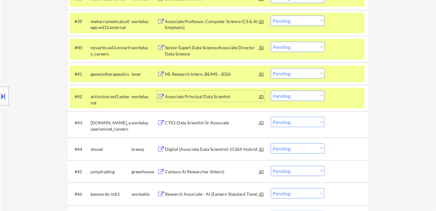
click at [289, 73] on select "Choose an option... Pending Applied Excluded (Questions) Excluded (Expired) Exc…" at bounding box center [298, 73] width 54 height 10
click at [271, 68] on select "Choose an option... Pending Applied Excluded (Questions) Excluded (Expired) Exc…" at bounding box center [298, 73] width 54 height 10
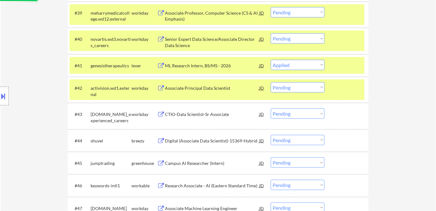
scroll to position [1213, 0]
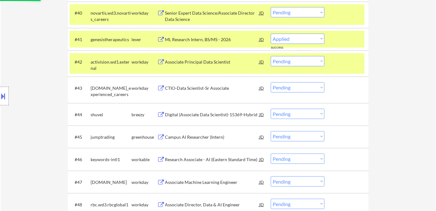
select select ""pending""
click at [207, 114] on div "Digital (Associate Data Scientist)-15369-Hybrid" at bounding box center [212, 115] width 94 height 6
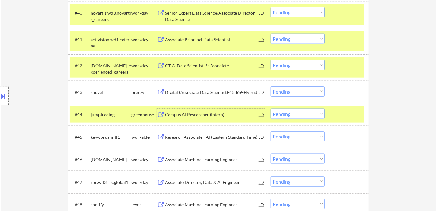
click at [298, 112] on select "Choose an option... Pending Applied Excluded (Questions) Excluded (Expired) Exc…" at bounding box center [298, 114] width 54 height 10
click at [271, 109] on select "Choose an option... Pending Applied Excluded (Questions) Excluded (Expired) Exc…" at bounding box center [298, 114] width 54 height 10
click at [217, 139] on div "Research Associate - AI (Eastern Standard Time)" at bounding box center [212, 137] width 94 height 6
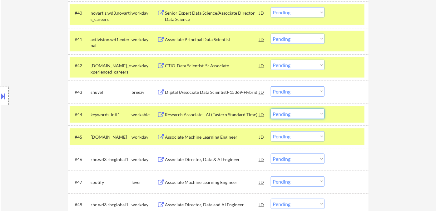
drag, startPoint x: 285, startPoint y: 114, endPoint x: 289, endPoint y: 115, distance: 4.7
click at [285, 114] on select "Choose an option... Pending Applied Excluded (Questions) Excluded (Expired) Exc…" at bounding box center [298, 114] width 54 height 10
click at [271, 109] on select "Choose an option... Pending Applied Excluded (Questions) Excluded (Expired) Exc…" at bounding box center [298, 114] width 54 height 10
click at [220, 135] on div "Associate Machine Learning Engineer" at bounding box center [212, 137] width 94 height 6
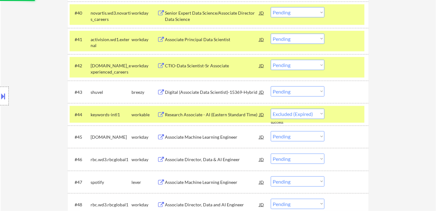
select select ""pending""
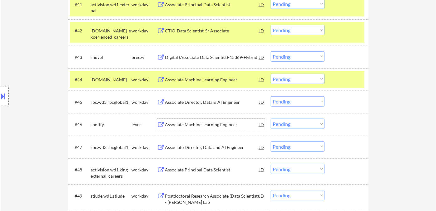
click at [223, 130] on div "Associate Machine Learning Engineer" at bounding box center [212, 124] width 94 height 11
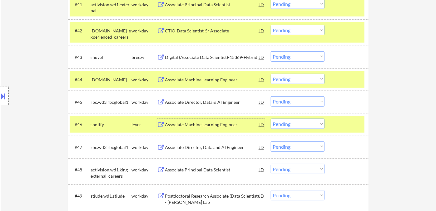
click at [293, 125] on select "Choose an option... Pending Applied Excluded (Questions) Excluded (Expired) Exc…" at bounding box center [298, 124] width 54 height 10
click at [271, 119] on select "Choose an option... Pending Applied Excluded (Questions) Excluded (Expired) Exc…" at bounding box center [298, 124] width 54 height 10
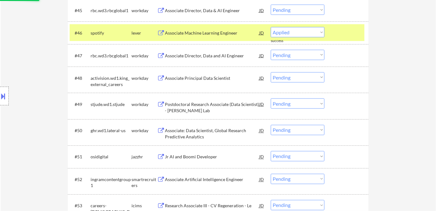
scroll to position [1352, 0]
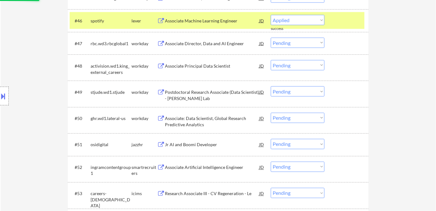
select select ""pending""
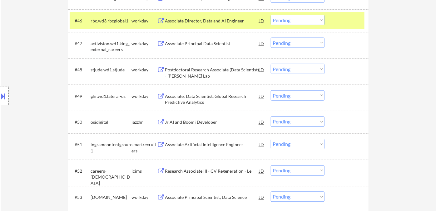
click at [203, 122] on div "Jr AI and Boomi Developer" at bounding box center [212, 123] width 94 height 6
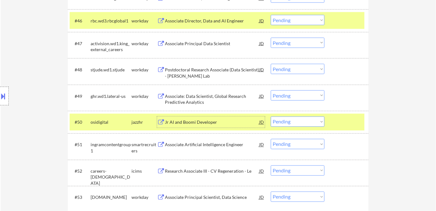
click at [296, 122] on select "Choose an option... Pending Applied Excluded (Questions) Excluded (Expired) Exc…" at bounding box center [298, 122] width 54 height 10
click at [271, 117] on select "Choose an option... Pending Applied Excluded (Questions) Excluded (Expired) Exc…" at bounding box center [298, 122] width 54 height 10
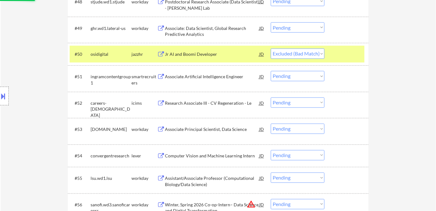
scroll to position [1422, 0]
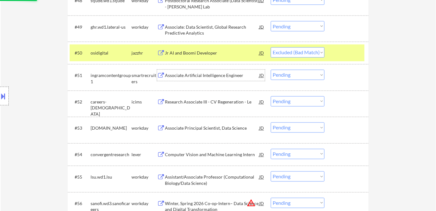
click at [211, 76] on div "Associate Artificial Intelligence Engineer" at bounding box center [212, 76] width 94 height 6
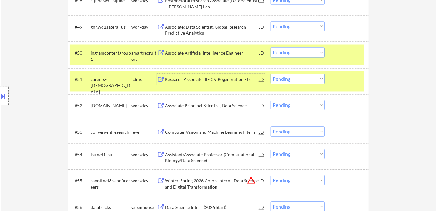
click at [290, 54] on select "Choose an option... Pending Applied Excluded (Questions) Excluded (Expired) Exc…" at bounding box center [298, 52] width 54 height 10
click at [271, 47] on select "Choose an option... Pending Applied Excluded (Questions) Excluded (Expired) Exc…" at bounding box center [298, 52] width 54 height 10
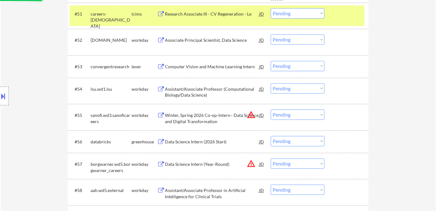
scroll to position [1491, 0]
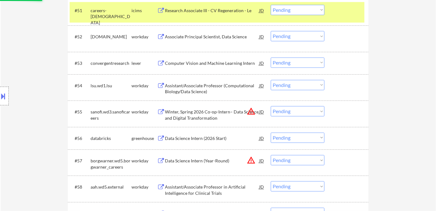
select select ""pending""
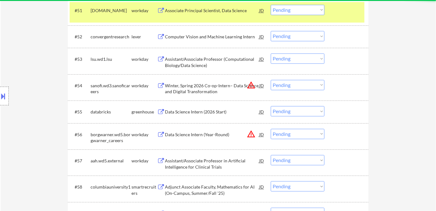
click at [202, 38] on div "Computer Vision and Machine Learning Intern" at bounding box center [212, 37] width 94 height 6
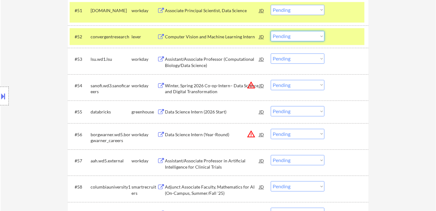
click at [298, 37] on select "Choose an option... Pending Applied Excluded (Questions) Excluded (Expired) Exc…" at bounding box center [298, 36] width 54 height 10
click at [271, 31] on select "Choose an option... Pending Applied Excluded (Questions) Excluded (Expired) Exc…" at bounding box center [298, 36] width 54 height 10
select select ""pending""
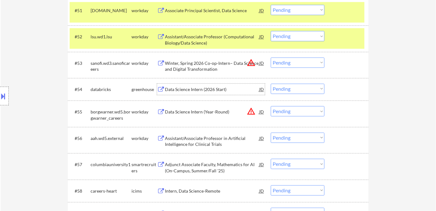
click at [217, 88] on div "Data Science Intern (2026 Start)" at bounding box center [212, 89] width 94 height 6
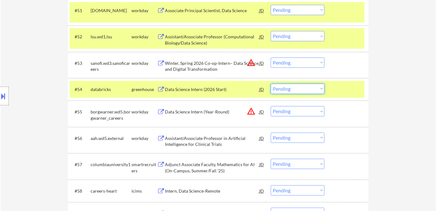
click at [285, 88] on select "Choose an option... Pending Applied Excluded (Questions) Excluded (Expired) Exc…" at bounding box center [298, 89] width 54 height 10
click at [271, 84] on select "Choose an option... Pending Applied Excluded (Questions) Excluded (Expired) Exc…" at bounding box center [298, 89] width 54 height 10
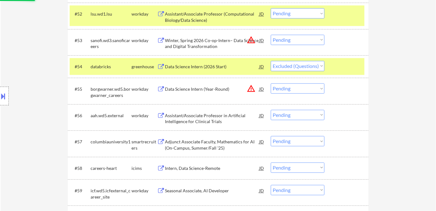
scroll to position [1526, 0]
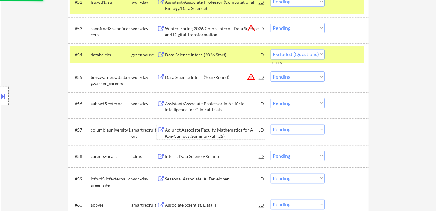
click at [225, 136] on div "Adjunct Associate Faculty, Mathematics for AI (On-Campus, Summer/Fall '25)" at bounding box center [212, 133] width 94 height 12
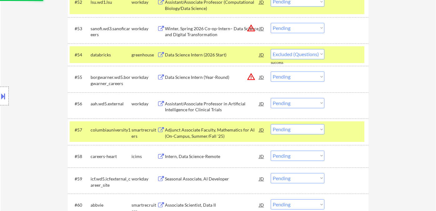
select select ""pending""
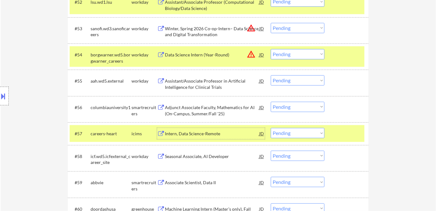
click at [285, 106] on select "Choose an option... Pending Applied Excluded (Questions) Excluded (Expired) Exc…" at bounding box center [298, 107] width 54 height 10
click at [271, 102] on select "Choose an option... Pending Applied Excluded (Questions) Excluded (Expired) Exc…" at bounding box center [298, 107] width 54 height 10
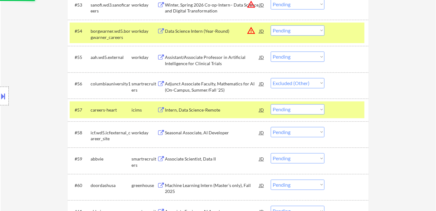
scroll to position [1560, 0]
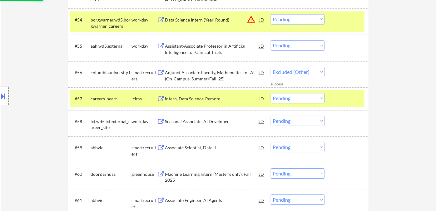
click at [196, 151] on div "Associate Scientist, Data II" at bounding box center [212, 147] width 94 height 11
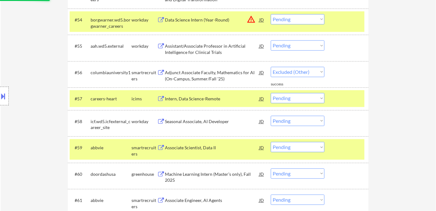
select select ""pending""
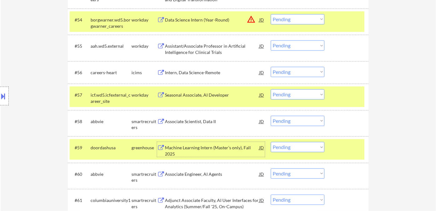
click at [297, 122] on select "Choose an option... Pending Applied Excluded (Questions) Excluded (Expired) Exc…" at bounding box center [298, 121] width 54 height 10
click at [271, 116] on select "Choose an option... Pending Applied Excluded (Questions) Excluded (Expired) Exc…" at bounding box center [298, 121] width 54 height 10
click at [202, 149] on div "Machine Learning Intern (Master’s only), Fall 2025" at bounding box center [212, 151] width 94 height 12
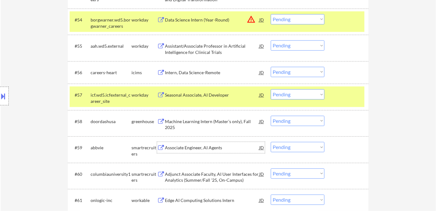
click at [290, 121] on select "Choose an option... Pending Applied Excluded (Questions) Excluded (Expired) Exc…" at bounding box center [298, 121] width 54 height 10
click at [271, 116] on select "Choose an option... Pending Applied Excluded (Questions) Excluded (Expired) Exc…" at bounding box center [298, 121] width 54 height 10
click at [197, 148] on div "Associate Engineer, AI Agents" at bounding box center [212, 148] width 94 height 6
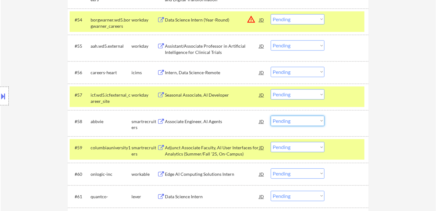
click at [299, 122] on select "Choose an option... Pending Applied Excluded (Questions) Excluded (Expired) Exc…" at bounding box center [298, 121] width 54 height 10
click at [271, 116] on select "Choose an option... Pending Applied Excluded (Questions) Excluded (Expired) Exc…" at bounding box center [298, 121] width 54 height 10
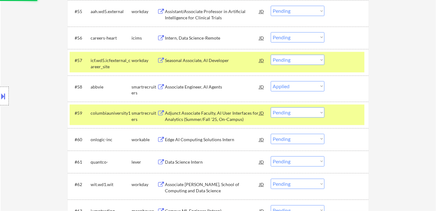
click at [206, 120] on div "Adjunct Associate Faculty, AI User Interfaces for Analytics (Summer/Fall '25, O…" at bounding box center [212, 116] width 94 height 12
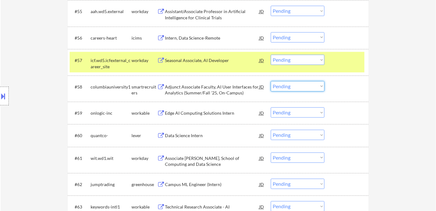
click at [290, 87] on select "Choose an option... Pending Applied Excluded (Questions) Excluded (Expired) Exc…" at bounding box center [298, 86] width 54 height 10
click at [271, 81] on select "Choose an option... Pending Applied Excluded (Questions) Excluded (Expired) Exc…" at bounding box center [298, 86] width 54 height 10
click at [210, 114] on div "Edge AI Computing Solutions Intern" at bounding box center [212, 113] width 94 height 6
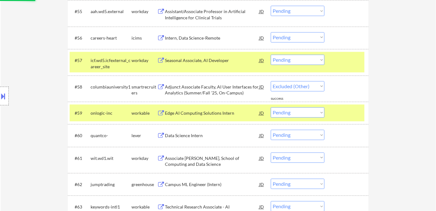
select select ""pending""
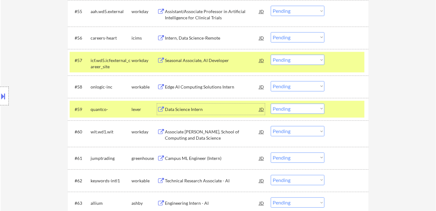
click at [215, 111] on div "Data Science Intern" at bounding box center [212, 109] width 94 height 6
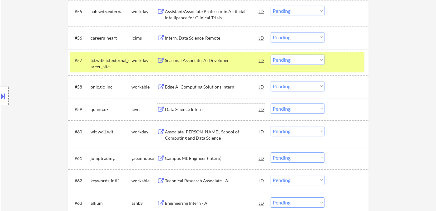
click at [284, 110] on select "Choose an option... Pending Applied Excluded (Questions) Excluded (Expired) Exc…" at bounding box center [298, 109] width 54 height 10
click at [271, 104] on select "Choose an option... Pending Applied Excluded (Questions) Excluded (Expired) Exc…" at bounding box center [298, 109] width 54 height 10
click at [282, 111] on select "Choose an option... Pending Applied Excluded (Questions) Excluded (Expired) Exc…" at bounding box center [298, 109] width 54 height 10
select select ""excluded""
click at [271, 104] on select "Choose an option... Pending Applied Excluded (Questions) Excluded (Expired) Exc…" at bounding box center [298, 109] width 54 height 10
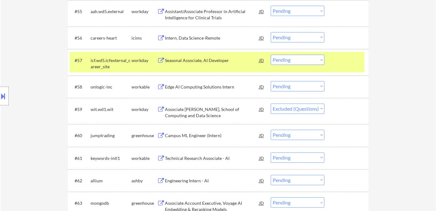
click at [205, 90] on div "Edge AI Computing Solutions Intern" at bounding box center [212, 86] width 94 height 11
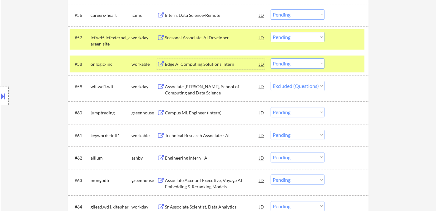
scroll to position [1630, 0]
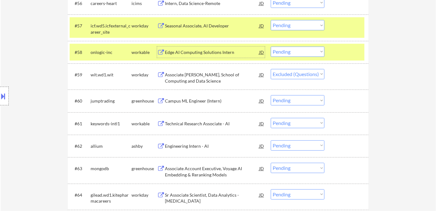
click at [185, 103] on div "Campus ML Engineer (Intern)" at bounding box center [212, 101] width 94 height 6
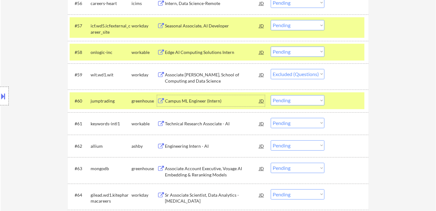
click at [295, 102] on select "Choose an option... Pending Applied Excluded (Questions) Excluded (Expired) Exc…" at bounding box center [298, 100] width 54 height 10
click at [271, 95] on select "Choose an option... Pending Applied Excluded (Questions) Excluded (Expired) Exc…" at bounding box center [298, 100] width 54 height 10
click at [202, 126] on div "Technical Research Associate - AI" at bounding box center [212, 124] width 94 height 6
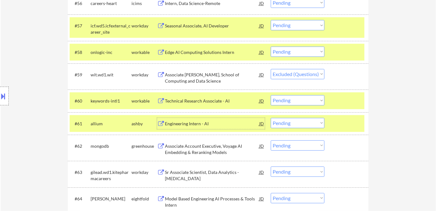
click at [302, 102] on select "Choose an option... Pending Applied Excluded (Questions) Excluded (Expired) Exc…" at bounding box center [298, 100] width 54 height 10
click at [271, 95] on select "Choose an option... Pending Applied Excluded (Questions) Excluded (Expired) Exc…" at bounding box center [298, 100] width 54 height 10
click at [191, 124] on div "Engineering Intern - AI" at bounding box center [212, 124] width 94 height 6
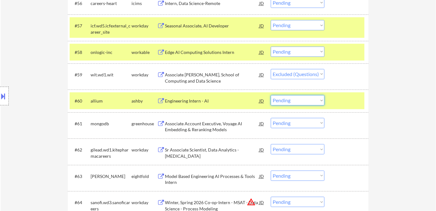
drag, startPoint x: 301, startPoint y: 102, endPoint x: 304, endPoint y: 105, distance: 4.0
click at [301, 101] on select "Choose an option... Pending Applied Excluded (Questions) Excluded (Expired) Exc…" at bounding box center [298, 100] width 54 height 10
click at [271, 95] on select "Choose an option... Pending Applied Excluded (Questions) Excluded (Expired) Exc…" at bounding box center [298, 100] width 54 height 10
click at [203, 129] on div "Associate Account Executive, Voyage AI Embedding & Reranking Models" at bounding box center [212, 127] width 94 height 12
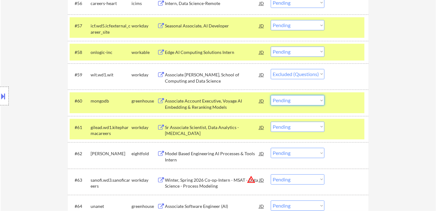
click at [287, 100] on select "Choose an option... Pending Applied Excluded (Questions) Excluded (Expired) Exc…" at bounding box center [298, 100] width 54 height 10
click at [271, 95] on select "Choose an option... Pending Applied Excluded (Questions) Excluded (Expired) Exc…" at bounding box center [298, 100] width 54 height 10
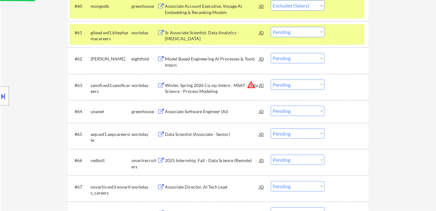
scroll to position [1734, 0]
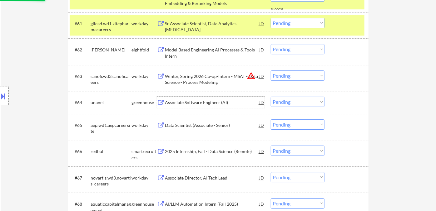
click at [195, 104] on div "Associate Software Engineer (AI)" at bounding box center [212, 103] width 94 height 6
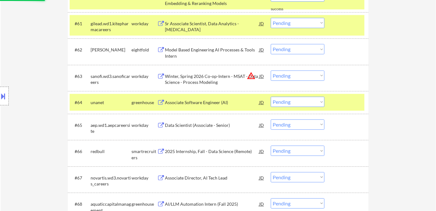
select select ""pending""
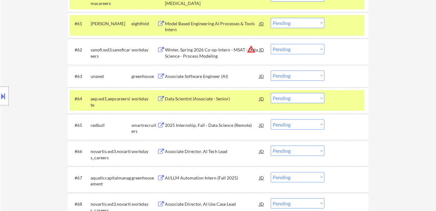
click at [24, 67] on div "Location Inclusions: country:US" at bounding box center [56, 96] width 112 height 116
click at [292, 77] on select "Choose an option... Pending Applied Excluded (Questions) Excluded (Expired) Exc…" at bounding box center [298, 76] width 54 height 10
click at [271, 71] on select "Choose an option... Pending Applied Excluded (Questions) Excluded (Expired) Exc…" at bounding box center [298, 76] width 54 height 10
click at [189, 99] on div "Data Scientist (Associate - Senior)" at bounding box center [212, 99] width 94 height 6
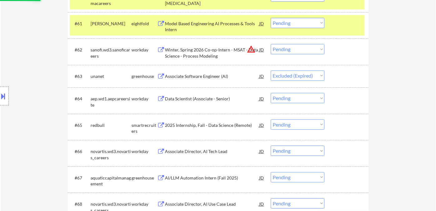
select select ""pending""
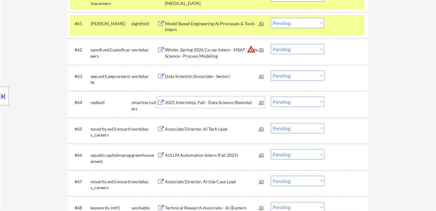
click at [195, 106] on div "2025 Internship, Fall - Data Science (Remote)" at bounding box center [212, 102] width 94 height 11
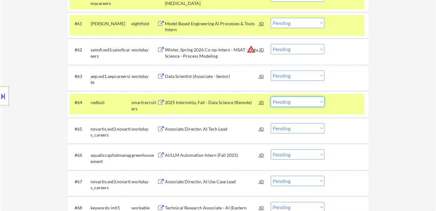
click at [291, 100] on select "Choose an option... Pending Applied Excluded (Questions) Excluded (Expired) Exc…" at bounding box center [298, 102] width 54 height 10
click at [271, 97] on select "Choose an option... Pending Applied Excluded (Questions) Excluded (Expired) Exc…" at bounding box center [298, 102] width 54 height 10
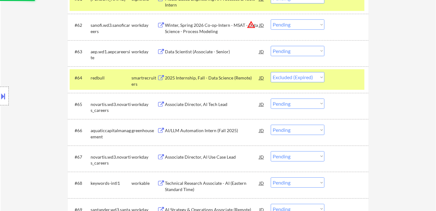
scroll to position [1803, 0]
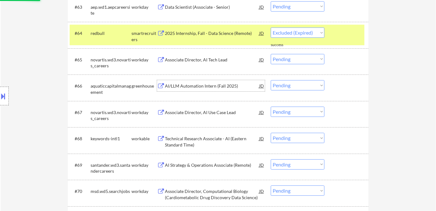
click at [187, 83] on div "AI/LLM Automation Intern (Fall 2025)" at bounding box center [212, 86] width 94 height 6
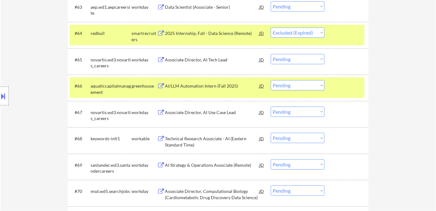
select select ""pending""
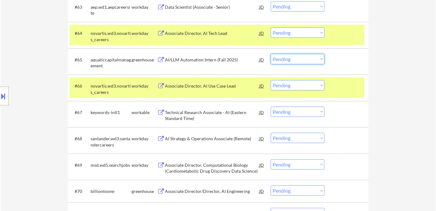
drag, startPoint x: 298, startPoint y: 57, endPoint x: 298, endPoint y: 63, distance: 5.3
click at [298, 57] on select "Choose an option... Pending Applied Excluded (Questions) Excluded (Expired) Exc…" at bounding box center [298, 59] width 54 height 10
click at [271, 54] on select "Choose an option... Pending Applied Excluded (Questions) Excluded (Expired) Exc…" at bounding box center [298, 59] width 54 height 10
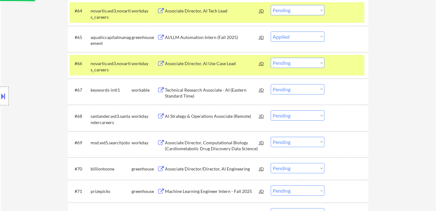
scroll to position [1838, 0]
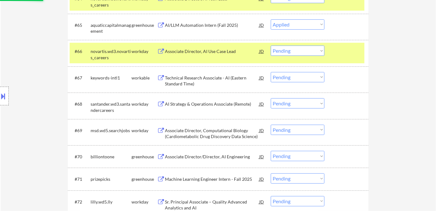
click at [207, 82] on div "Technical Research Associate - AI (Eastern Standard Time)" at bounding box center [212, 81] width 94 height 12
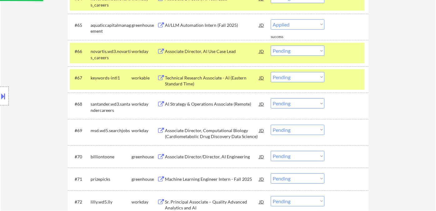
select select ""pending""
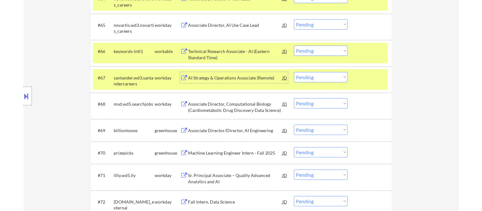
scroll to position [1873, 0]
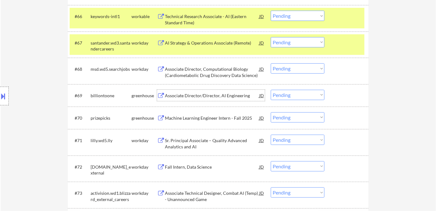
click at [207, 97] on div "Associate Director/Director, AI Engineering" at bounding box center [212, 96] width 94 height 6
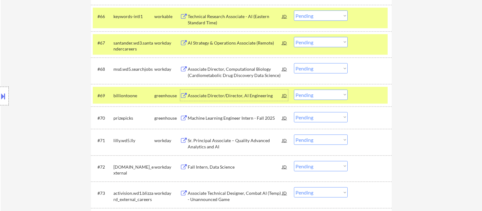
click at [312, 97] on select "Choose an option... Pending Applied Excluded (Questions) Excluded (Expired) Exc…" at bounding box center [321, 95] width 54 height 10
click at [294, 90] on select "Choose an option... Pending Applied Excluded (Questions) Excluded (Expired) Exc…" at bounding box center [321, 95] width 54 height 10
click at [228, 121] on div "Machine Learning Engineer Intern - Fall 2025" at bounding box center [235, 118] width 94 height 6
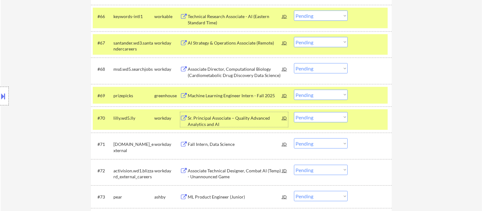
click at [307, 95] on select "Choose an option... Pending Applied Excluded (Questions) Excluded (Expired) Exc…" at bounding box center [321, 95] width 54 height 10
click at [294, 90] on select "Choose an option... Pending Applied Excluded (Questions) Excluded (Expired) Exc…" at bounding box center [321, 95] width 54 height 10
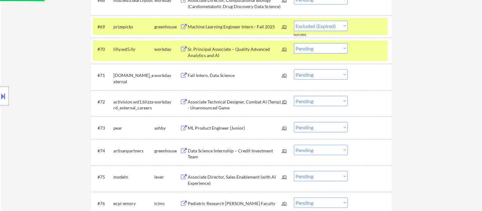
scroll to position [1942, 0]
select select ""pending""
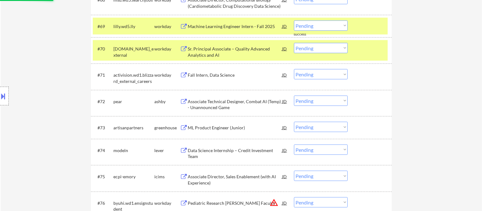
click at [227, 130] on div "ML Product Engineer (Junior)" at bounding box center [235, 128] width 94 height 6
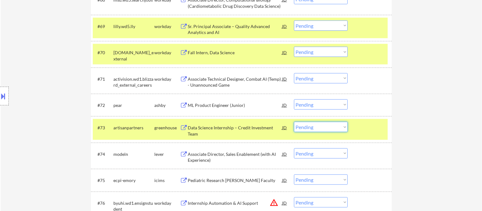
drag, startPoint x: 308, startPoint y: 127, endPoint x: 311, endPoint y: 130, distance: 4.2
click at [309, 127] on select "Choose an option... Pending Applied Excluded (Questions) Excluded (Expired) Exc…" at bounding box center [321, 127] width 54 height 10
click at [294, 122] on select "Choose an option... Pending Applied Excluded (Questions) Excluded (Expired) Exc…" at bounding box center [321, 127] width 54 height 10
click at [228, 104] on div "ML Product Engineer (Junior)" at bounding box center [235, 105] width 94 height 6
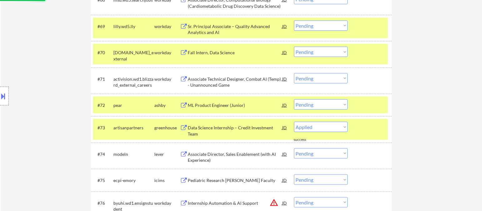
select select ""pending""
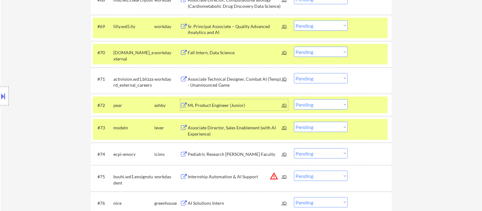
click at [309, 107] on select "Choose an option... Pending Applied Excluded (Questions) Excluded (Expired) Exc…" at bounding box center [321, 105] width 54 height 10
click at [294, 100] on select "Choose an option... Pending Applied Excluded (Questions) Excluded (Expired) Exc…" at bounding box center [321, 105] width 54 height 10
click at [223, 131] on div "Associate Director, Sales Enablement (with AI Experience)" at bounding box center [235, 131] width 94 height 12
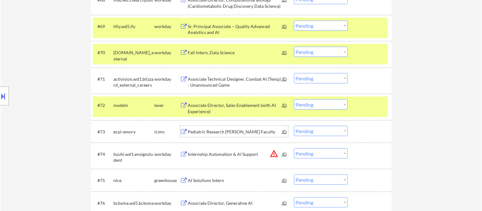
drag, startPoint x: 310, startPoint y: 106, endPoint x: 318, endPoint y: 109, distance: 9.3
click at [310, 106] on select "Choose an option... Pending Applied Excluded (Questions) Excluded (Expired) Exc…" at bounding box center [321, 105] width 54 height 10
click at [294, 100] on select "Choose an option... Pending Applied Excluded (Questions) Excluded (Expired) Exc…" at bounding box center [321, 105] width 54 height 10
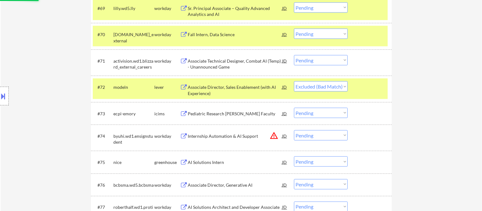
scroll to position [1976, 0]
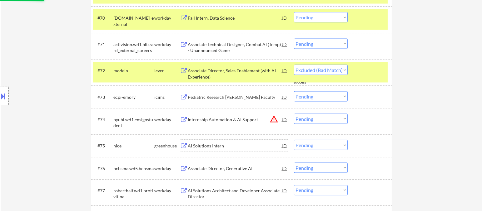
click at [209, 145] on div "AI Solutions Intern" at bounding box center [235, 146] width 94 height 6
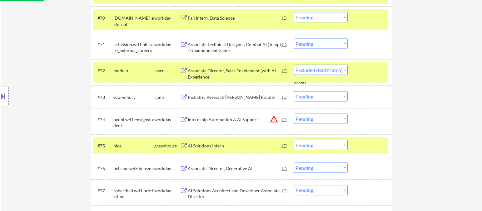
select select ""pending""
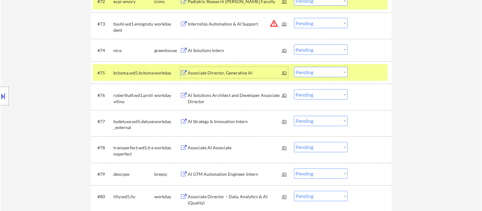
scroll to position [2080, 0]
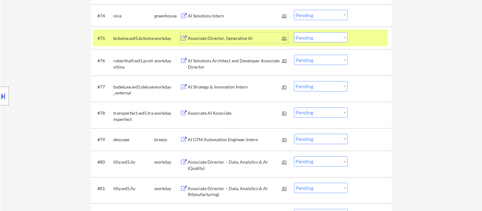
click at [253, 142] on div "AI GTM Automation Engineer Intern" at bounding box center [235, 140] width 94 height 6
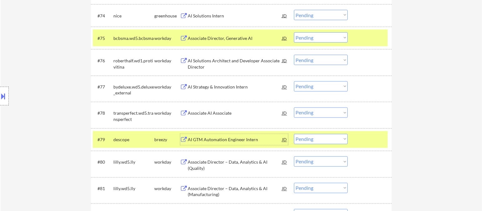
drag, startPoint x: 338, startPoint y: 139, endPoint x: 335, endPoint y: 142, distance: 4.4
click at [338, 139] on select "Choose an option... Pending Applied Excluded (Questions) Excluded (Expired) Exc…" at bounding box center [321, 139] width 54 height 10
click at [294, 134] on select "Choose an option... Pending Applied Excluded (Questions) Excluded (Expired) Exc…" at bounding box center [321, 139] width 54 height 10
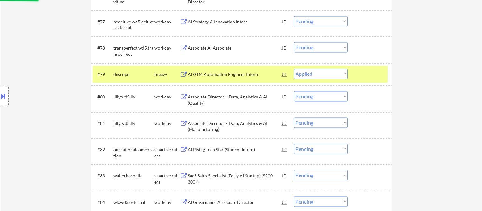
scroll to position [2150, 0]
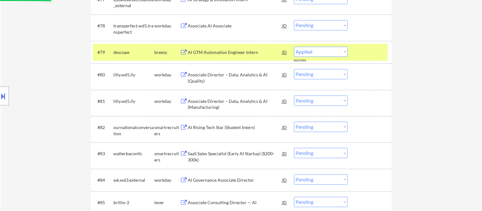
select select ""pending""
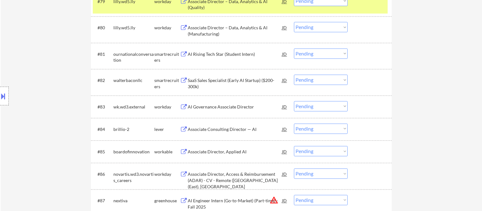
scroll to position [2219, 0]
click at [211, 82] on div "SaaS Sales Specialist (Early AI Startup) ($200-300k)" at bounding box center [235, 83] width 94 height 12
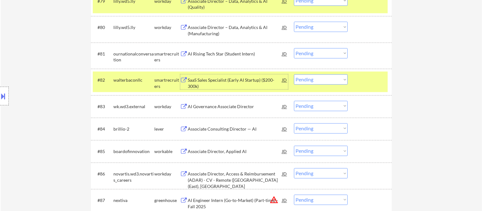
click at [321, 78] on select "Choose an option... Pending Applied Excluded (Questions) Excluded (Expired) Exc…" at bounding box center [321, 79] width 54 height 10
click at [294, 74] on select "Choose an option... Pending Applied Excluded (Questions) Excluded (Expired) Exc…" at bounding box center [321, 79] width 54 height 10
click at [222, 128] on div "Associate Consulting Director — AI" at bounding box center [235, 129] width 94 height 6
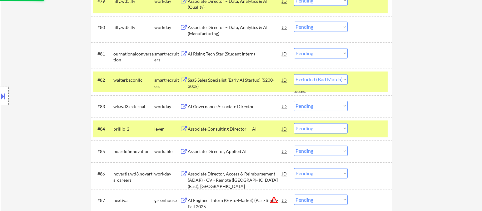
select select ""pending""
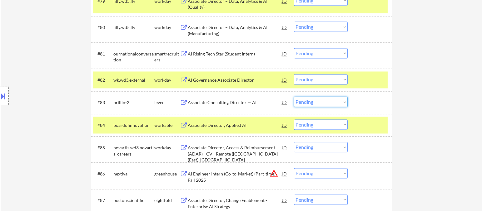
drag, startPoint x: 323, startPoint y: 101, endPoint x: 324, endPoint y: 105, distance: 3.6
click at [323, 101] on select "Choose an option... Pending Applied Excluded (Questions) Excluded (Expired) Exc…" at bounding box center [321, 102] width 54 height 10
click at [294, 97] on select "Choose an option... Pending Applied Excluded (Questions) Excluded (Expired) Exc…" at bounding box center [321, 102] width 54 height 10
click at [238, 126] on div "Associate Director, Applied AI" at bounding box center [235, 125] width 94 height 6
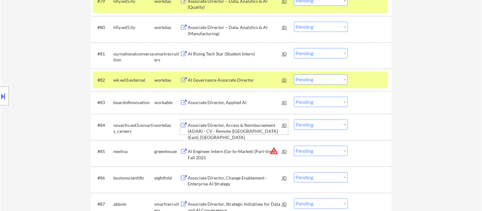
click at [307, 102] on select "Choose an option... Pending Applied Excluded (Questions) Excluded (Expired) Exc…" at bounding box center [321, 102] width 54 height 10
click at [294, 97] on select "Choose an option... Pending Applied Excluded (Questions) Excluded (Expired) Exc…" at bounding box center [321, 102] width 54 height 10
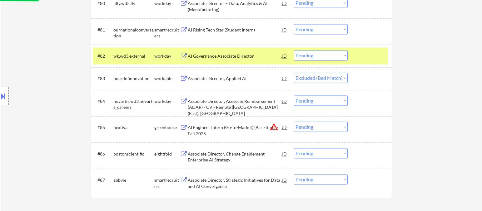
scroll to position [2254, 0]
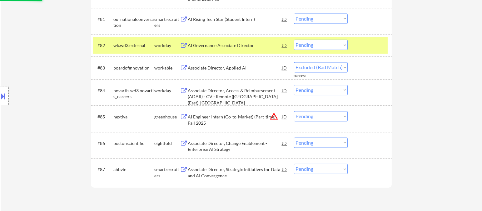
select select ""pending""
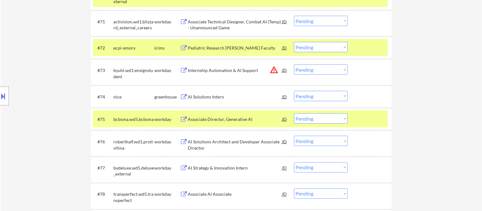
scroll to position [2011, 0]
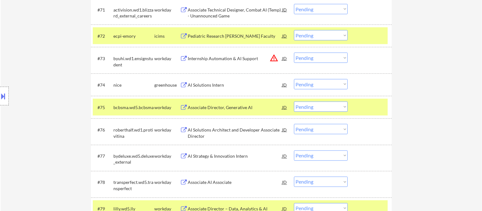
click at [216, 86] on div "AI Solutions Intern" at bounding box center [235, 85] width 94 height 6
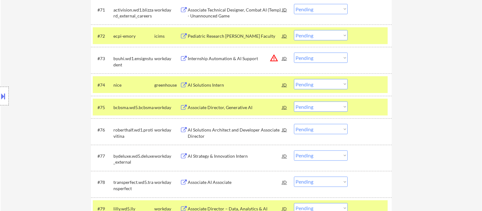
select select ""pending""
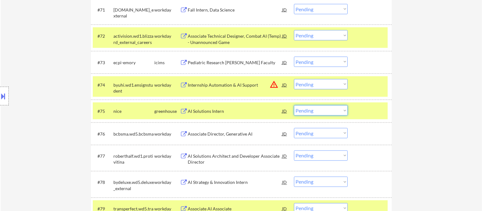
click at [321, 114] on select "Choose an option... Pending Applied Excluded (Questions) Excluded (Expired) Exc…" at bounding box center [321, 110] width 54 height 10
click at [294, 105] on select "Choose an option... Pending Applied Excluded (Questions) Excluded (Expired) Exc…" at bounding box center [321, 110] width 54 height 10
select select ""pending""
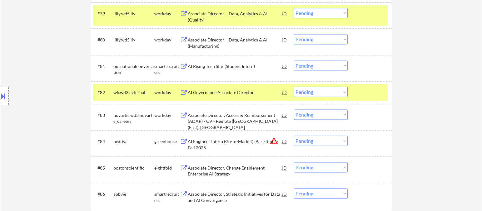
scroll to position [2219, 0]
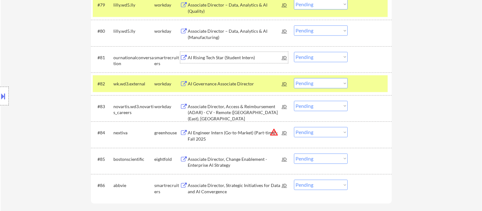
click at [222, 59] on div "AI Rising Tech Star (Student Intern)" at bounding box center [235, 58] width 94 height 6
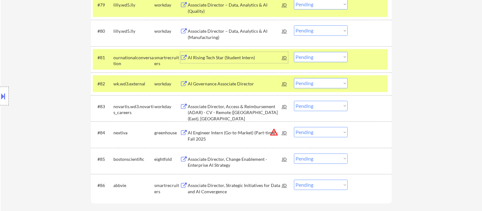
click at [317, 57] on select "Choose an option... Pending Applied Excluded (Questions) Excluded (Expired) Exc…" at bounding box center [321, 57] width 54 height 10
click at [294, 52] on select "Choose an option... Pending Applied Excluded (Questions) Excluded (Expired) Exc…" at bounding box center [321, 57] width 54 height 10
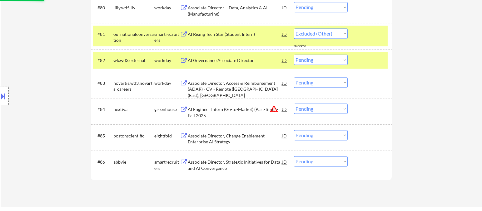
scroll to position [2289, 0]
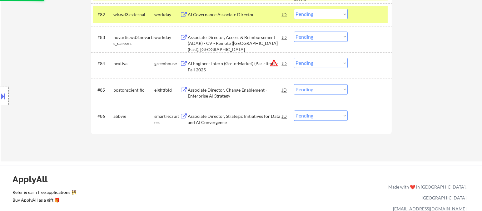
select select ""pending""
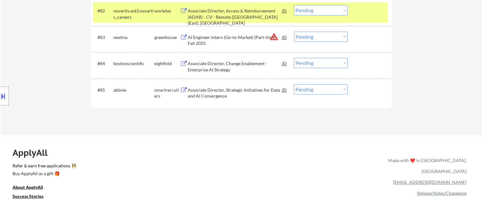
click at [220, 95] on div "Associate Director, Strategic Initiatives for Data and AI Convergence" at bounding box center [235, 93] width 94 height 12
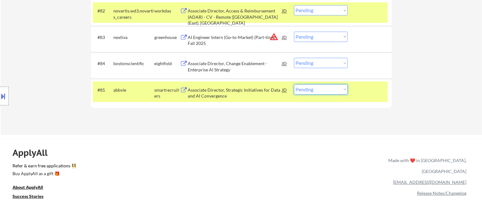
click at [310, 92] on select "Choose an option... Pending Applied Excluded (Questions) Excluded (Expired) Exc…" at bounding box center [321, 89] width 54 height 10
select select ""excluded__expired_""
click at [294, 84] on select "Choose an option... Pending Applied Excluded (Questions) Excluded (Expired) Exc…" at bounding box center [321, 89] width 54 height 10
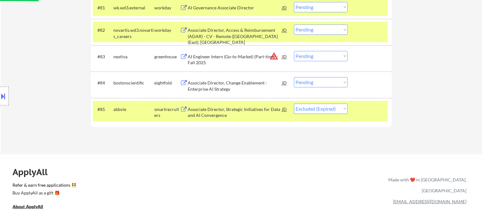
scroll to position [2219, 0]
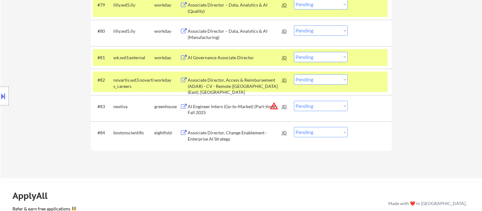
click at [313, 106] on select "Choose an option... Pending Applied Excluded (Questions) Excluded (Expired) Exc…" at bounding box center [321, 106] width 54 height 10
click at [294, 101] on select "Choose an option... Pending Applied Excluded (Questions) Excluded (Expired) Exc…" at bounding box center [321, 106] width 54 height 10
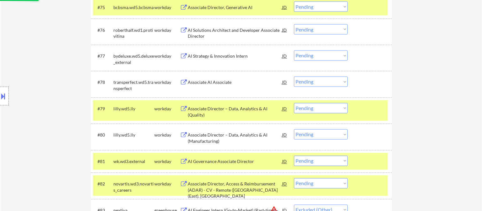
scroll to position [1976, 0]
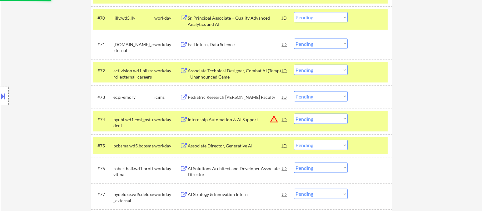
select select ""pending""
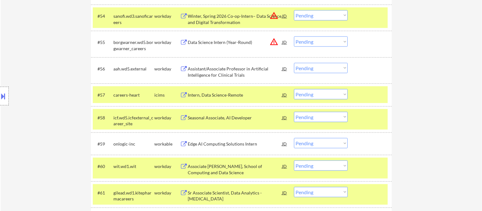
scroll to position [1560, 0]
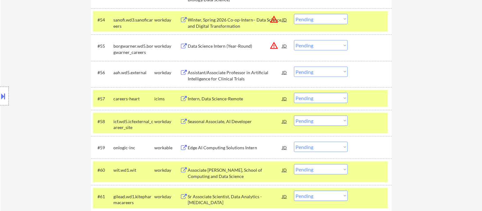
click at [228, 150] on div "Edge AI Computing Solutions Intern" at bounding box center [235, 148] width 94 height 6
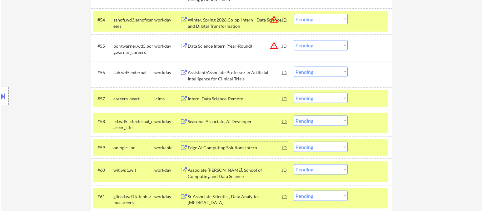
click at [314, 145] on select "Choose an option... Pending Applied Excluded (Questions) Excluded (Expired) Exc…" at bounding box center [321, 147] width 54 height 10
click at [294, 142] on select "Choose an option... Pending Applied Excluded (Questions) Excluded (Expired) Exc…" at bounding box center [321, 147] width 54 height 10
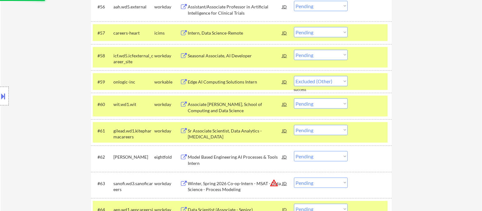
scroll to position [1630, 0]
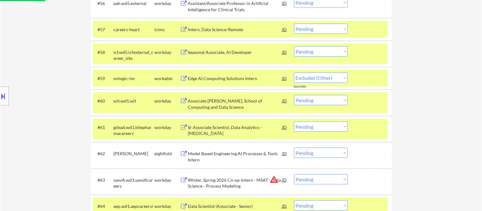
select select ""pending""
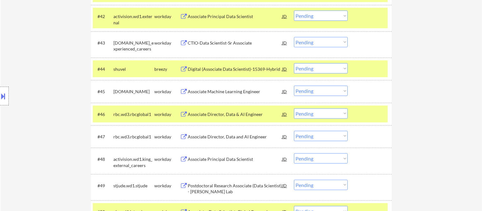
scroll to position [1213, 0]
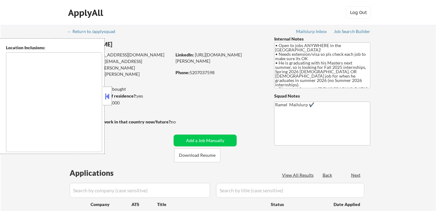
type textarea "country:[GEOGRAPHIC_DATA]"
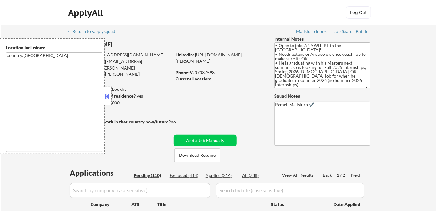
select select ""pending""
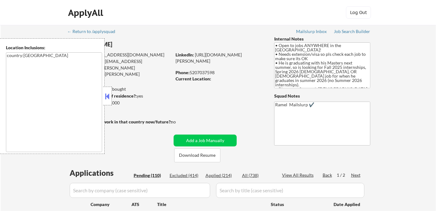
select select ""pending""
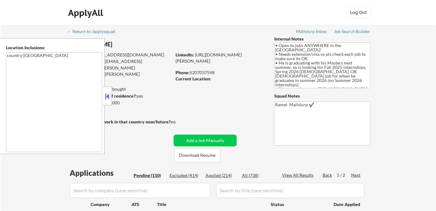
select select ""pending""
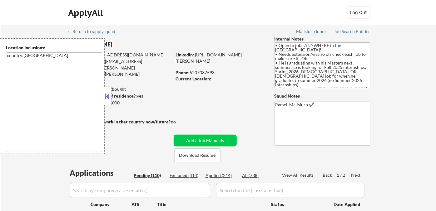
select select ""pending""
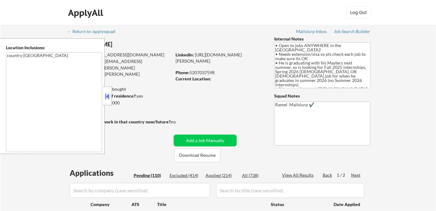
select select ""pending""
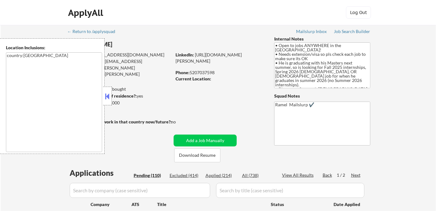
select select ""pending""
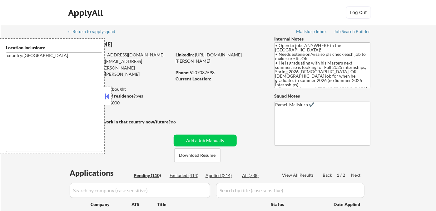
select select ""pending""
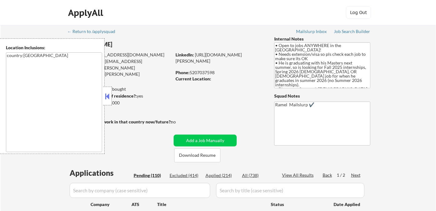
select select ""pending""
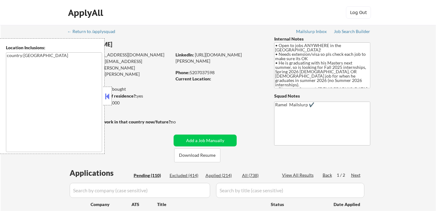
select select ""pending""
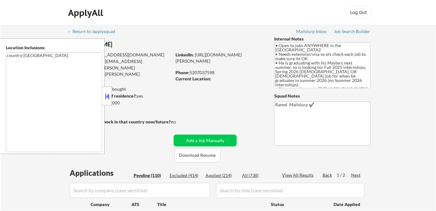
select select ""pending""
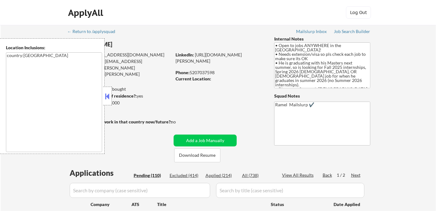
select select ""pending""
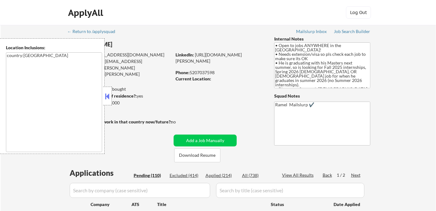
select select ""pending""
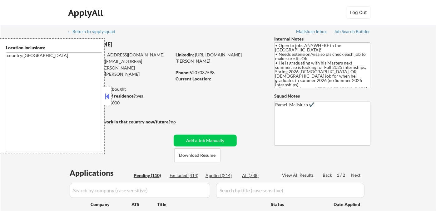
select select ""pending""
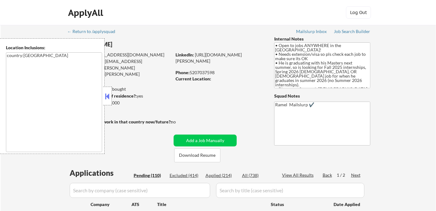
select select ""pending""
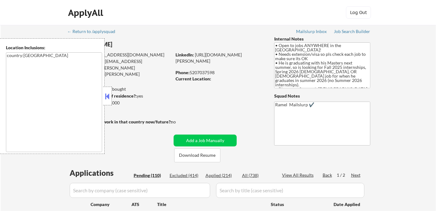
select select ""pending""
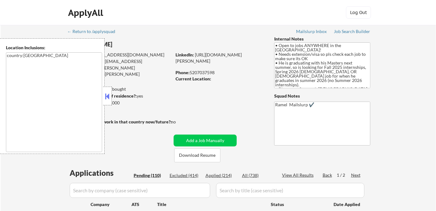
select select ""pending""
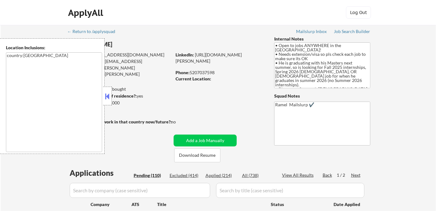
select select ""pending""
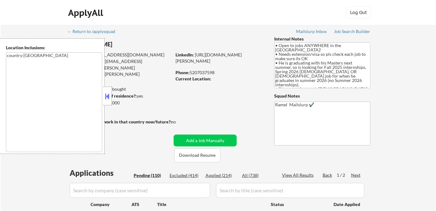
select select ""pending""
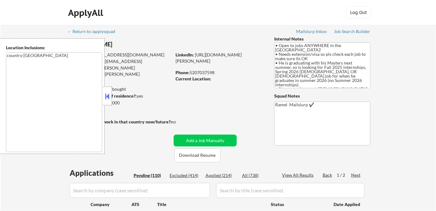
select select ""pending""
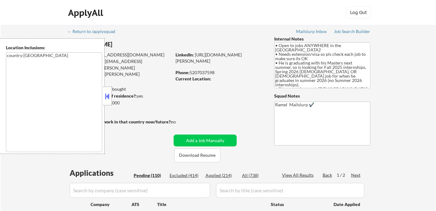
select select ""pending""
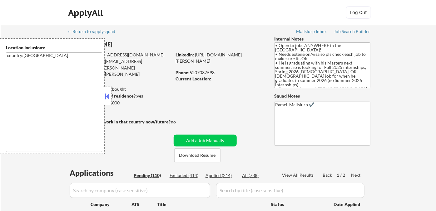
drag, startPoint x: 27, startPoint y: 183, endPoint x: 33, endPoint y: 182, distance: 6.4
click at [108, 97] on button at bounding box center [107, 96] width 7 height 9
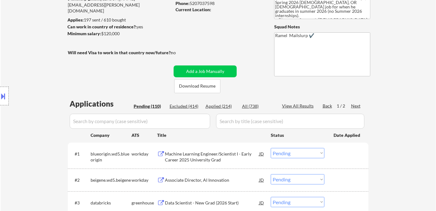
scroll to position [104, 0]
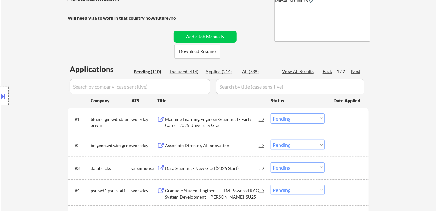
select select ""pending""
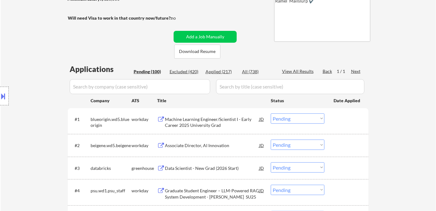
select select ""pending""
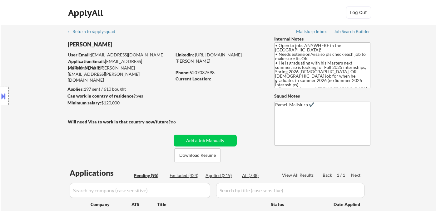
select select ""pending""
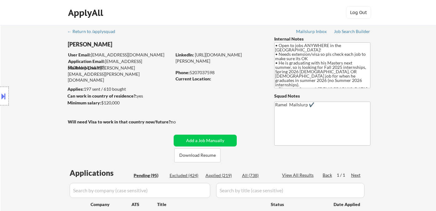
select select ""pending""
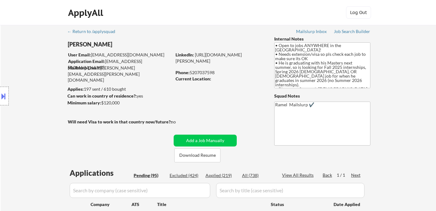
select select ""pending""
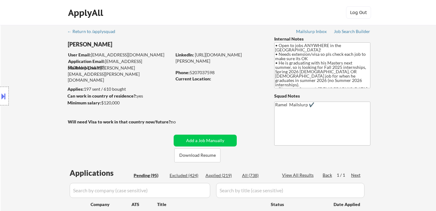
select select ""pending""
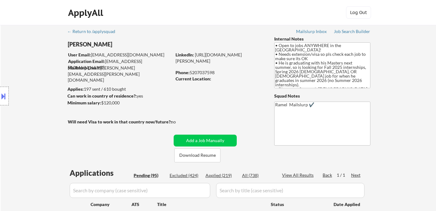
select select ""pending""
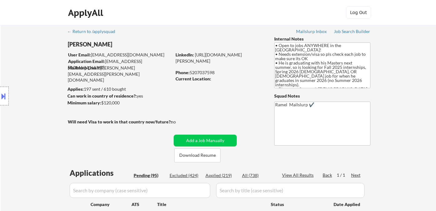
select select ""pending""
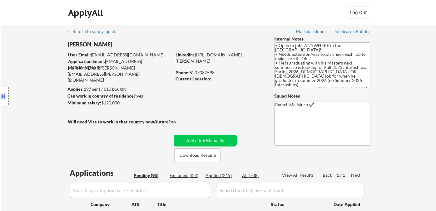
select select ""pending""
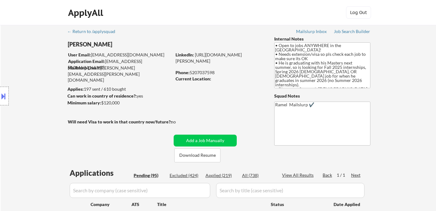
select select ""pending""
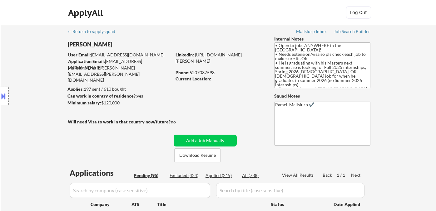
select select ""pending""
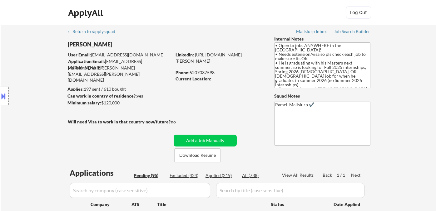
select select ""pending""
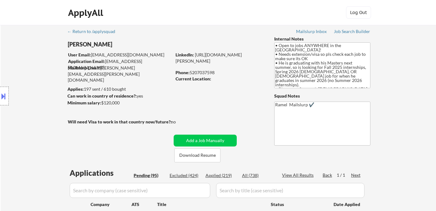
select select ""pending""
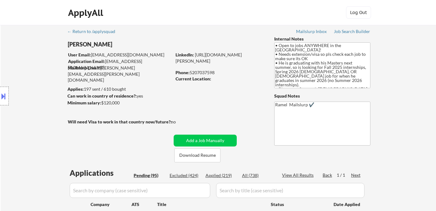
select select ""pending""
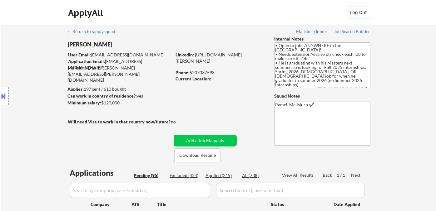
select select ""pending""
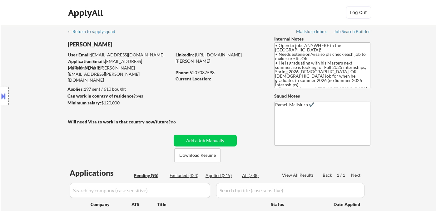
select select ""pending""
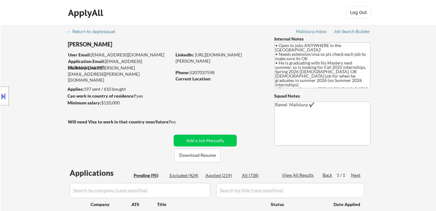
select select ""pending""
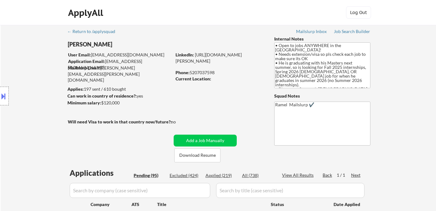
select select ""pending""
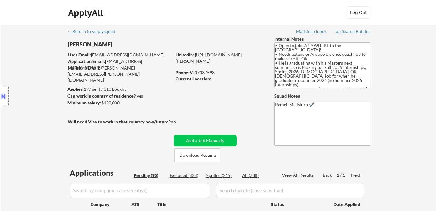
select select ""pending""
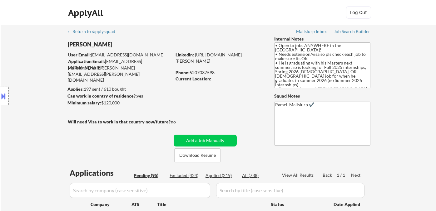
select select ""pending""
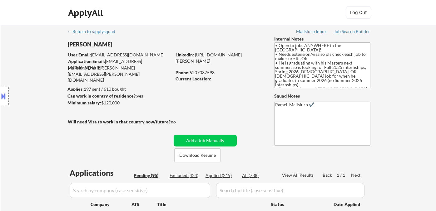
select select ""pending""
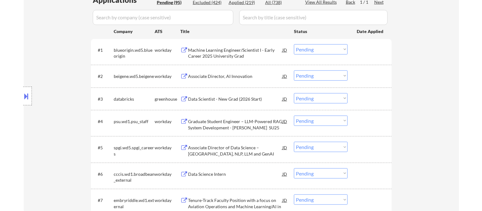
scroll to position [139, 0]
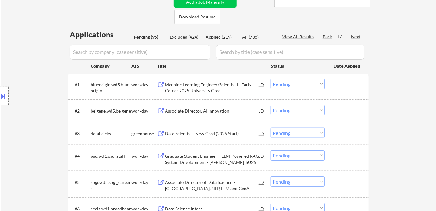
click at [223, 38] on div "Applied (219)" at bounding box center [220, 37] width 31 height 6
select select ""applied""
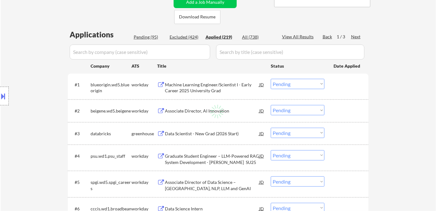
select select ""applied""
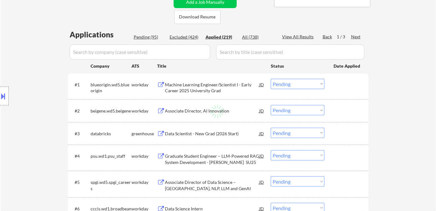
select select ""applied""
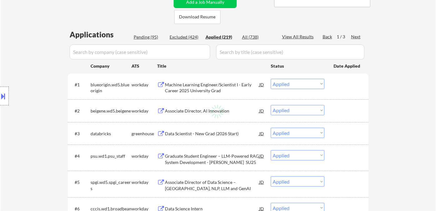
select select ""applied""
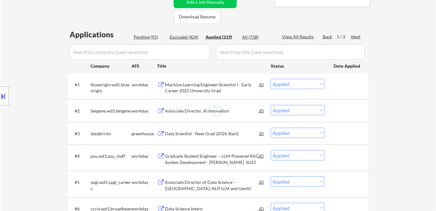
select select ""applied""
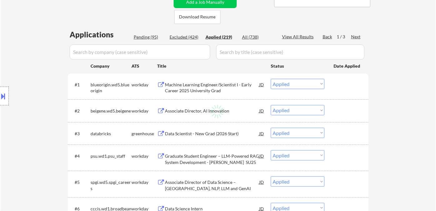
select select ""applied""
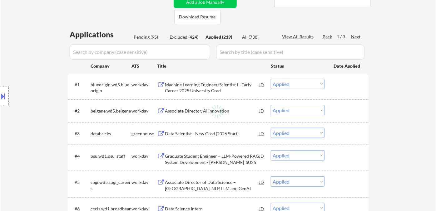
select select ""applied""
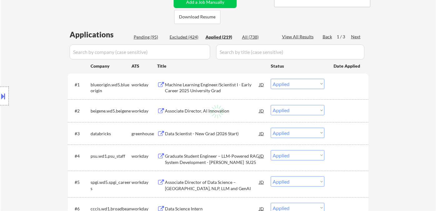
select select ""applied""
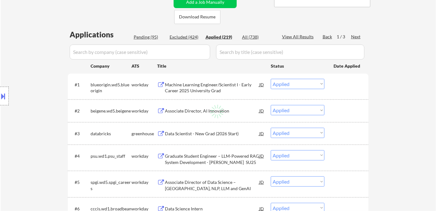
select select ""applied""
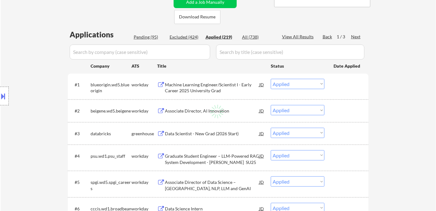
select select ""applied""
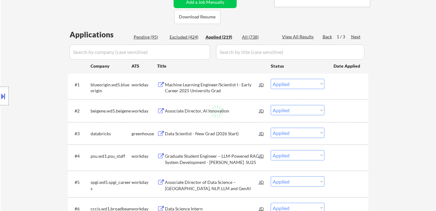
select select ""applied""
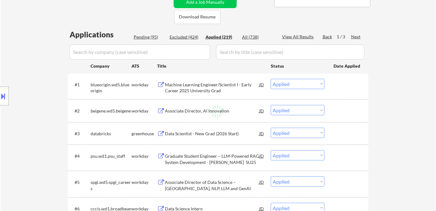
select select ""applied""
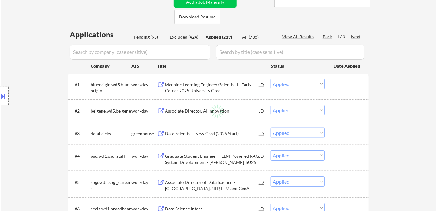
select select ""applied""
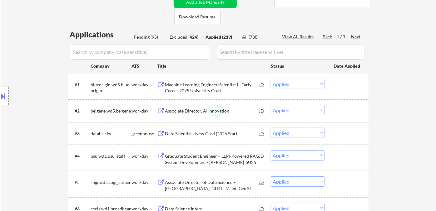
select select ""applied""
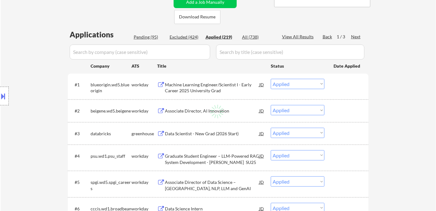
select select ""applied""
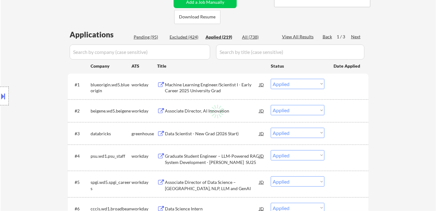
select select ""applied""
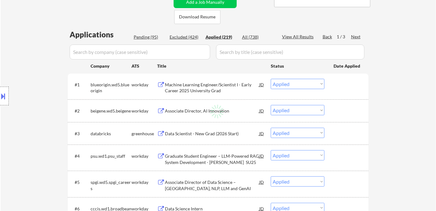
select select ""applied""
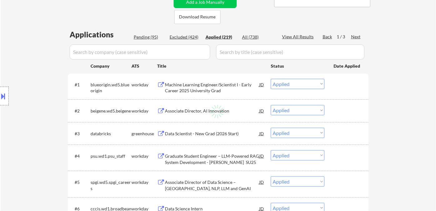
select select ""applied""
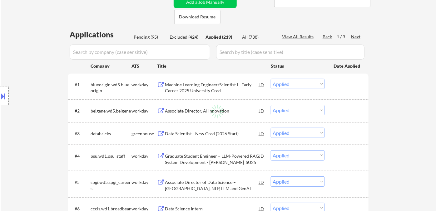
select select ""applied""
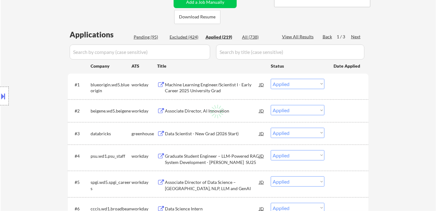
select select ""applied""
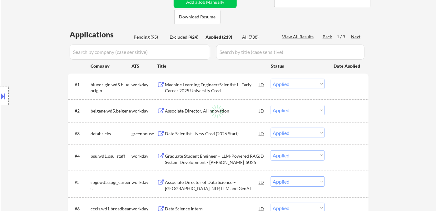
select select ""applied""
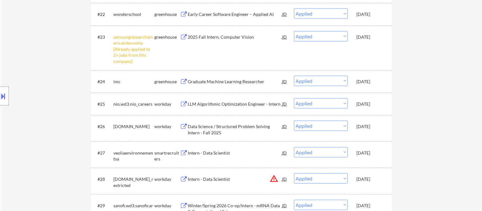
scroll to position [763, 0]
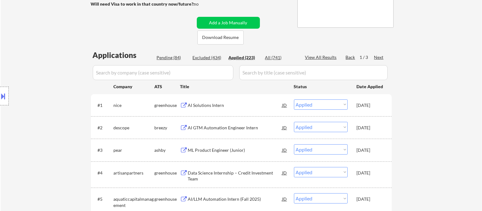
scroll to position [104, 0]
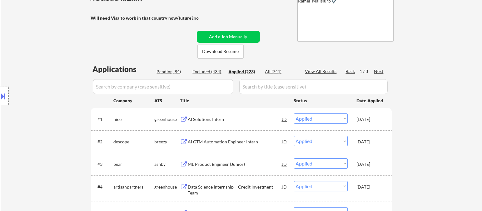
click at [37, 58] on div "Location Inclusions: country:US" at bounding box center [56, 96] width 112 height 116
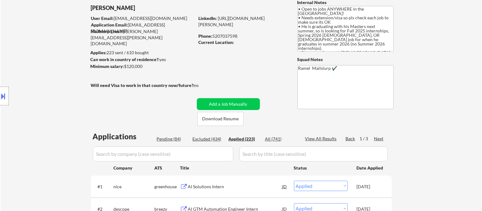
scroll to position [0, 0]
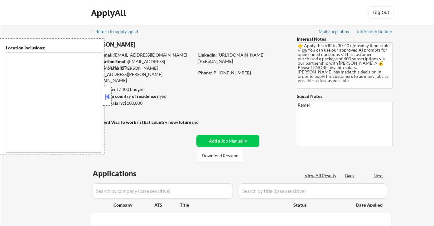
type textarea "[GEOGRAPHIC_DATA], [GEOGRAPHIC_DATA] [GEOGRAPHIC_DATA], [GEOGRAPHIC_DATA] [GEOG…"
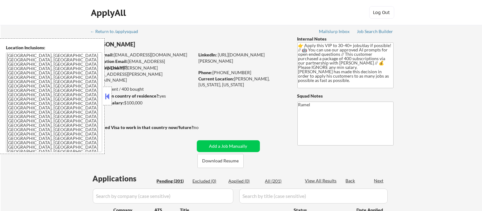
select select ""pending""
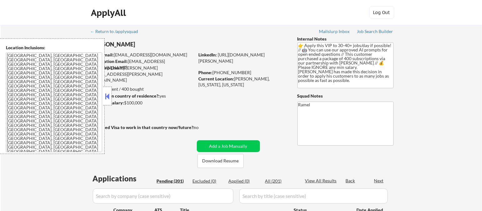
select select ""pending""
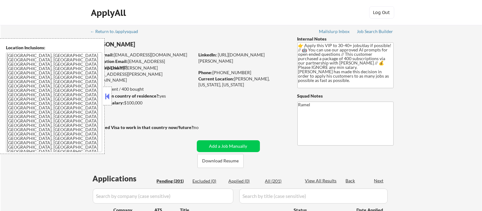
select select ""pending""
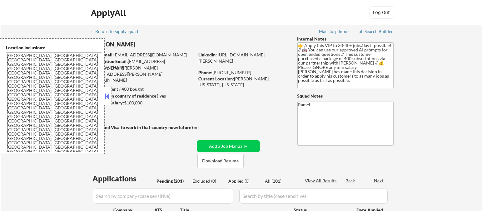
select select ""pending""
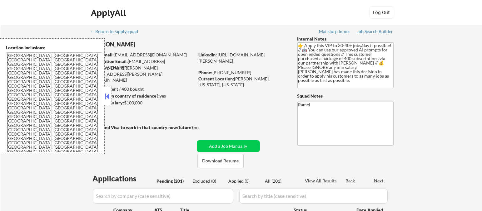
select select ""pending""
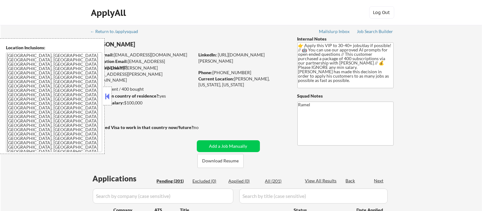
select select ""pending""
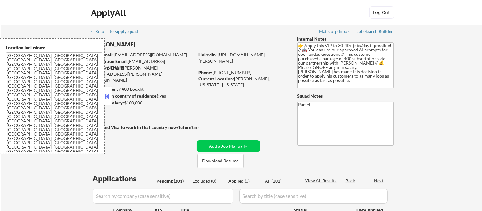
select select ""pending""
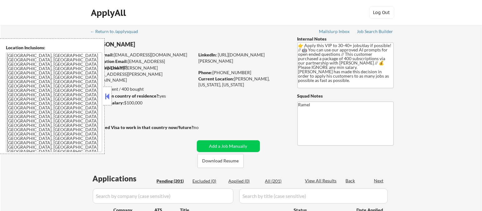
select select ""pending""
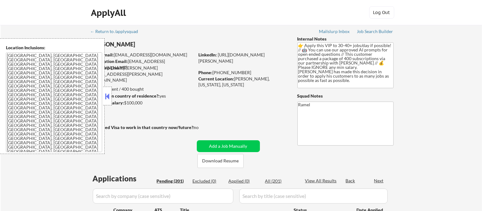
select select ""pending""
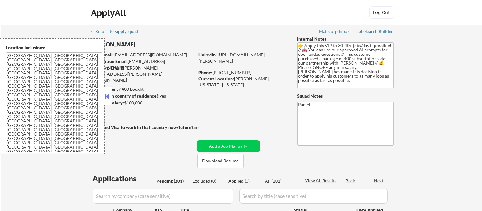
select select ""pending""
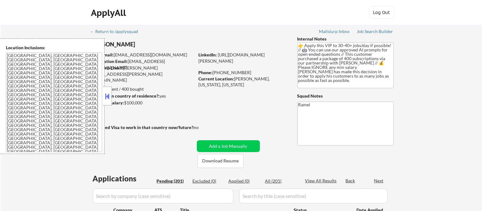
select select ""pending""
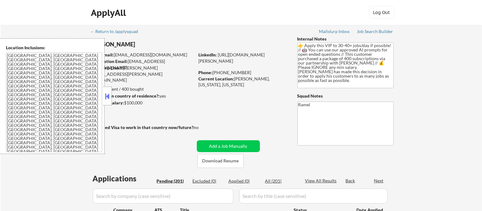
select select ""pending""
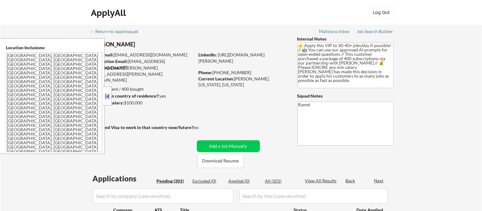
select select ""pending""
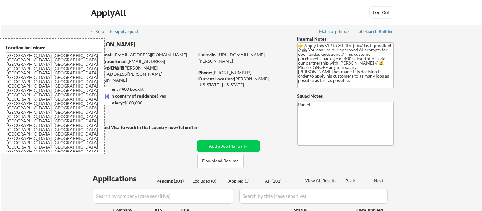
select select ""pending""
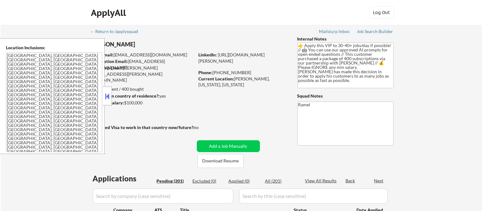
select select ""pending""
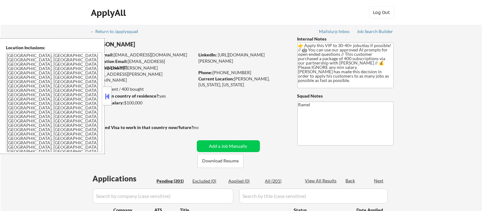
select select ""pending""
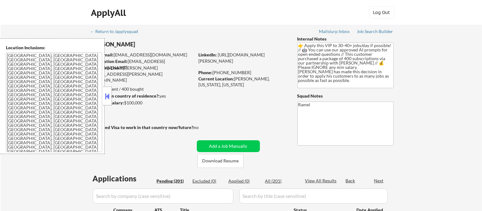
select select ""pending""
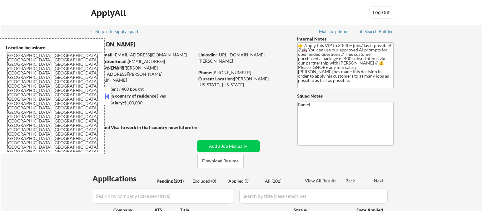
select select ""pending""
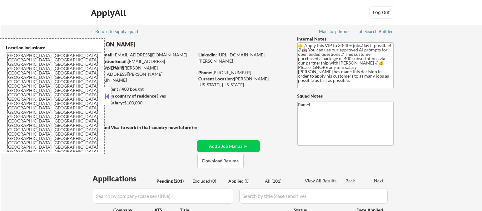
select select ""pending""
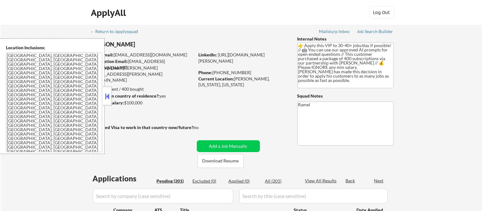
select select ""pending""
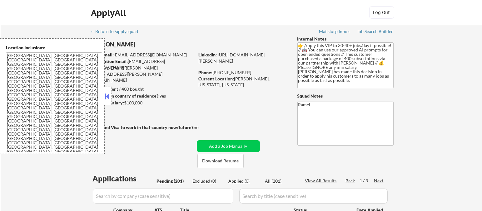
drag, startPoint x: 107, startPoint y: 100, endPoint x: 112, endPoint y: 99, distance: 5.7
click at [107, 100] on button at bounding box center [107, 96] width 7 height 9
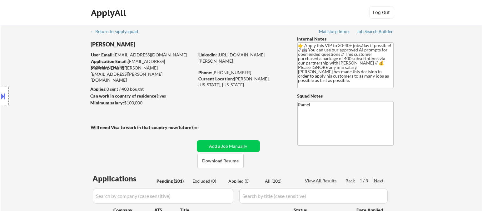
click at [25, 54] on div "Location Inclusions: [GEOGRAPHIC_DATA], [GEOGRAPHIC_DATA] [GEOGRAPHIC_DATA], [G…" at bounding box center [56, 96] width 112 height 116
click at [22, 131] on div "Location Inclusions: [GEOGRAPHIC_DATA], [GEOGRAPHIC_DATA] [GEOGRAPHIC_DATA], [G…" at bounding box center [56, 96] width 112 height 116
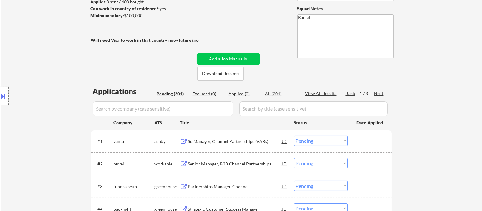
scroll to position [104, 0]
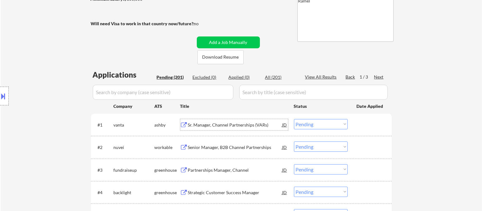
click at [213, 125] on div "Sr. Manager, Channel Partnerships (VARs)" at bounding box center [235, 125] width 94 height 6
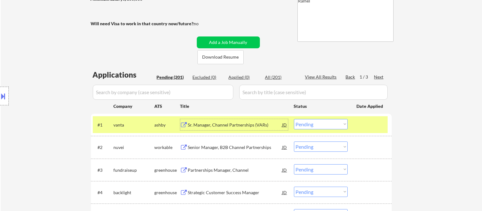
click at [8, 98] on div at bounding box center [4, 96] width 9 height 19
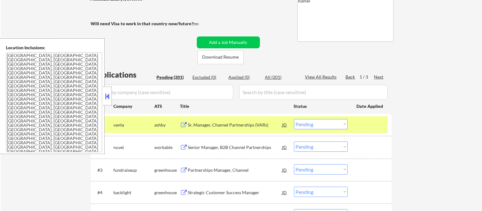
click at [106, 97] on button at bounding box center [107, 96] width 7 height 9
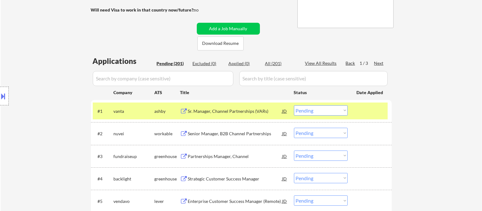
scroll to position [139, 0]
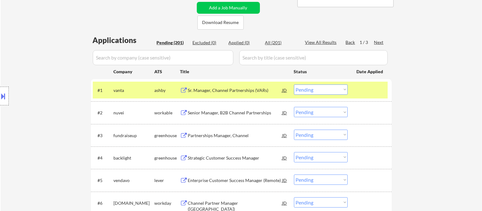
drag, startPoint x: 311, startPoint y: 86, endPoint x: 312, endPoint y: 92, distance: 5.5
click at [311, 86] on select "Choose an option... Pending Applied Excluded (Questions) Excluded (Expired) Exc…" at bounding box center [321, 90] width 54 height 10
click at [294, 85] on select "Choose an option... Pending Applied Excluded (Questions) Excluded (Expired) Exc…" at bounding box center [321, 90] width 54 height 10
click at [236, 114] on div "Senior Manager, B2B Channel Partnerships" at bounding box center [235, 113] width 94 height 6
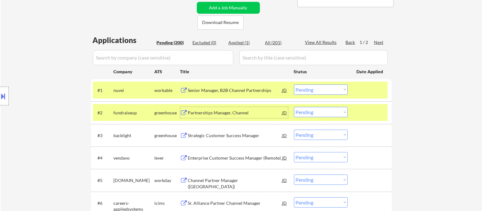
drag, startPoint x: 316, startPoint y: 92, endPoint x: 320, endPoint y: 93, distance: 3.9
click at [316, 92] on select "Choose an option... Pending Applied Excluded (Questions) Excluded (Expired) Exc…" at bounding box center [321, 90] width 54 height 10
click at [294, 85] on select "Choose an option... Pending Applied Excluded (Questions) Excluded (Expired) Exc…" at bounding box center [321, 90] width 54 height 10
click at [226, 115] on div "Partnerships Manager, Channel" at bounding box center [235, 113] width 94 height 6
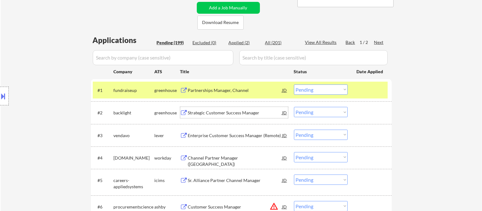
click at [286, 89] on div "JD" at bounding box center [285, 90] width 6 height 11
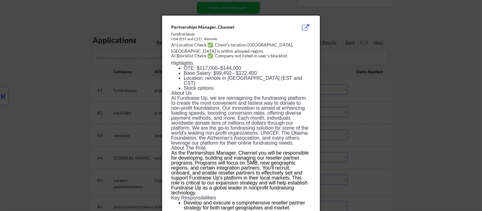
click at [230, 95] on span "At Fundraise Up, we are reimagining the fundraising platform to create the most…" at bounding box center [239, 120] width 137 height 50
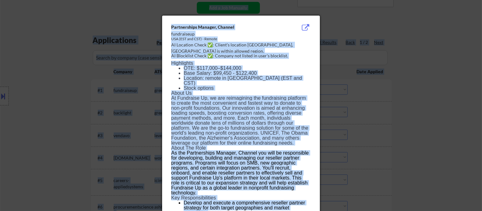
drag, startPoint x: 222, startPoint y: 89, endPoint x: 215, endPoint y: 87, distance: 6.9
click at [223, 91] on h4 "About Us" at bounding box center [240, 93] width 139 height 5
click at [187, 76] on span "Location: remote in [GEOGRAPHIC_DATA] (EST and CST)" at bounding box center [243, 81] width 118 height 10
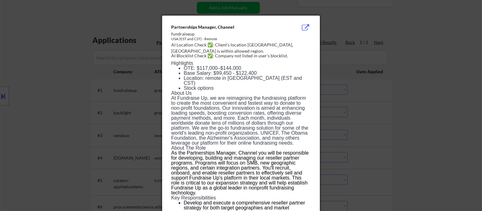
click at [184, 74] on li "Base Salary: $99,450 - $122,400" at bounding box center [247, 73] width 127 height 5
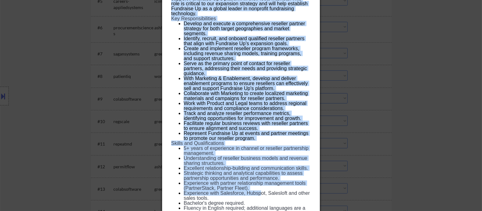
scroll to position [457, 0]
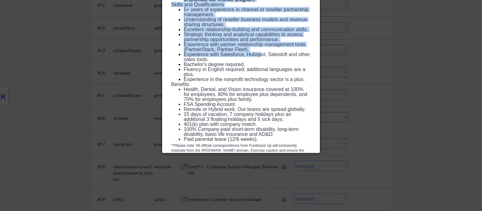
drag, startPoint x: 171, startPoint y: 27, endPoint x: 272, endPoint y: 151, distance: 159.5
copy div "Loremipsumdo Sitamet, Consect adipiscinge SED (DOE tem INC) - Utlabo ET Dolorem…"
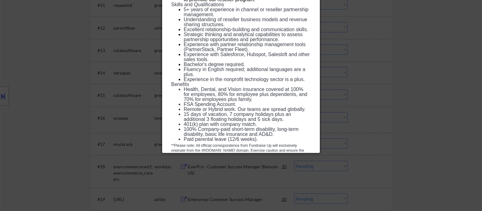
click at [376, 116] on div at bounding box center [241, 105] width 482 height 211
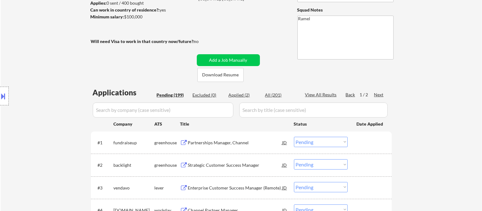
scroll to position [145, 0]
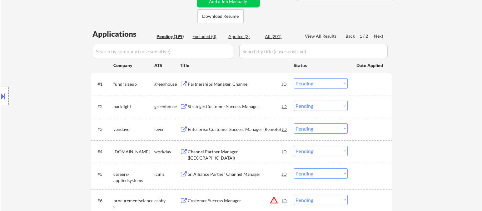
click at [310, 84] on select "Choose an option... Pending Applied Excluded (Questions) Excluded (Expired) Exc…" at bounding box center [321, 83] width 54 height 10
click at [294, 78] on select "Choose an option... Pending Applied Excluded (Questions) Excluded (Expired) Exc…" at bounding box center [321, 83] width 54 height 10
click at [238, 104] on div "Strategic Customer Success Manager" at bounding box center [235, 107] width 94 height 6
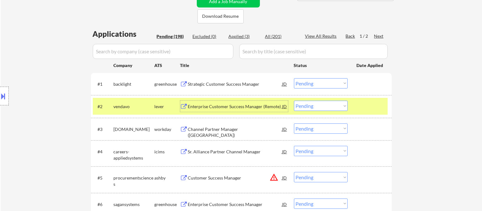
click at [321, 82] on select "Choose an option... Pending Applied Excluded (Questions) Excluded (Expired) Exc…" at bounding box center [321, 83] width 54 height 10
click at [294, 78] on select "Choose an option... Pending Applied Excluded (Questions) Excluded (Expired) Exc…" at bounding box center [321, 83] width 54 height 10
click at [256, 109] on div "Enterprise Customer Success Manager (Remote)" at bounding box center [235, 107] width 94 height 6
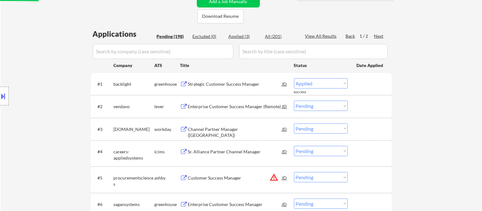
select select ""pending""
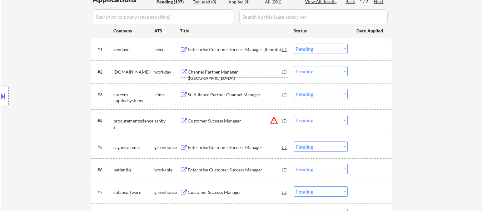
scroll to position [214, 0]
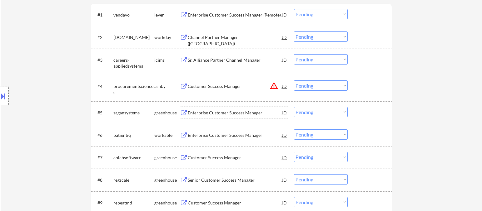
click at [224, 113] on div "Enterprise Customer Success Manager" at bounding box center [235, 113] width 94 height 6
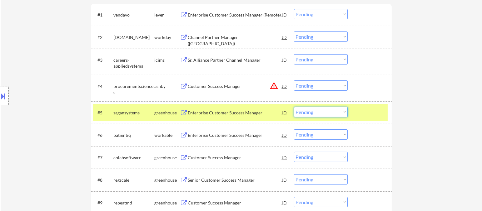
click at [306, 112] on select "Choose an option... Pending Applied Excluded (Questions) Excluded (Expired) Exc…" at bounding box center [321, 112] width 54 height 10
click at [294, 107] on select "Choose an option... Pending Applied Excluded (Questions) Excluded (Expired) Exc…" at bounding box center [321, 112] width 54 height 10
click at [226, 135] on div "Enterprise Customer Success Manager" at bounding box center [235, 135] width 94 height 6
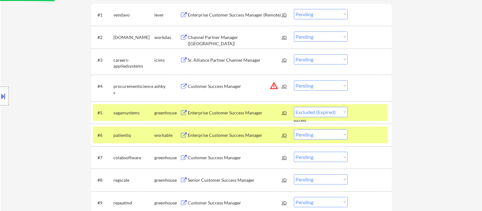
select select ""pending""
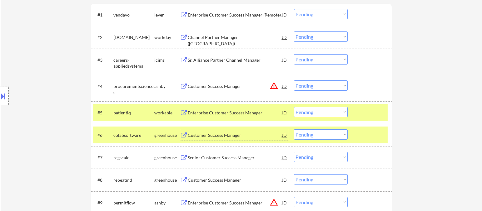
scroll to position [249, 0]
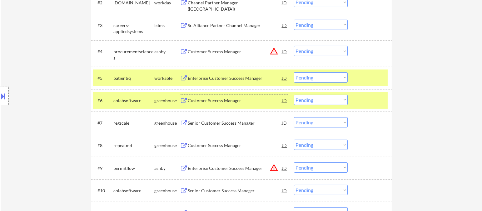
click at [216, 103] on div "Customer Success Manager" at bounding box center [235, 101] width 94 height 6
